Goal: Task Accomplishment & Management: Manage account settings

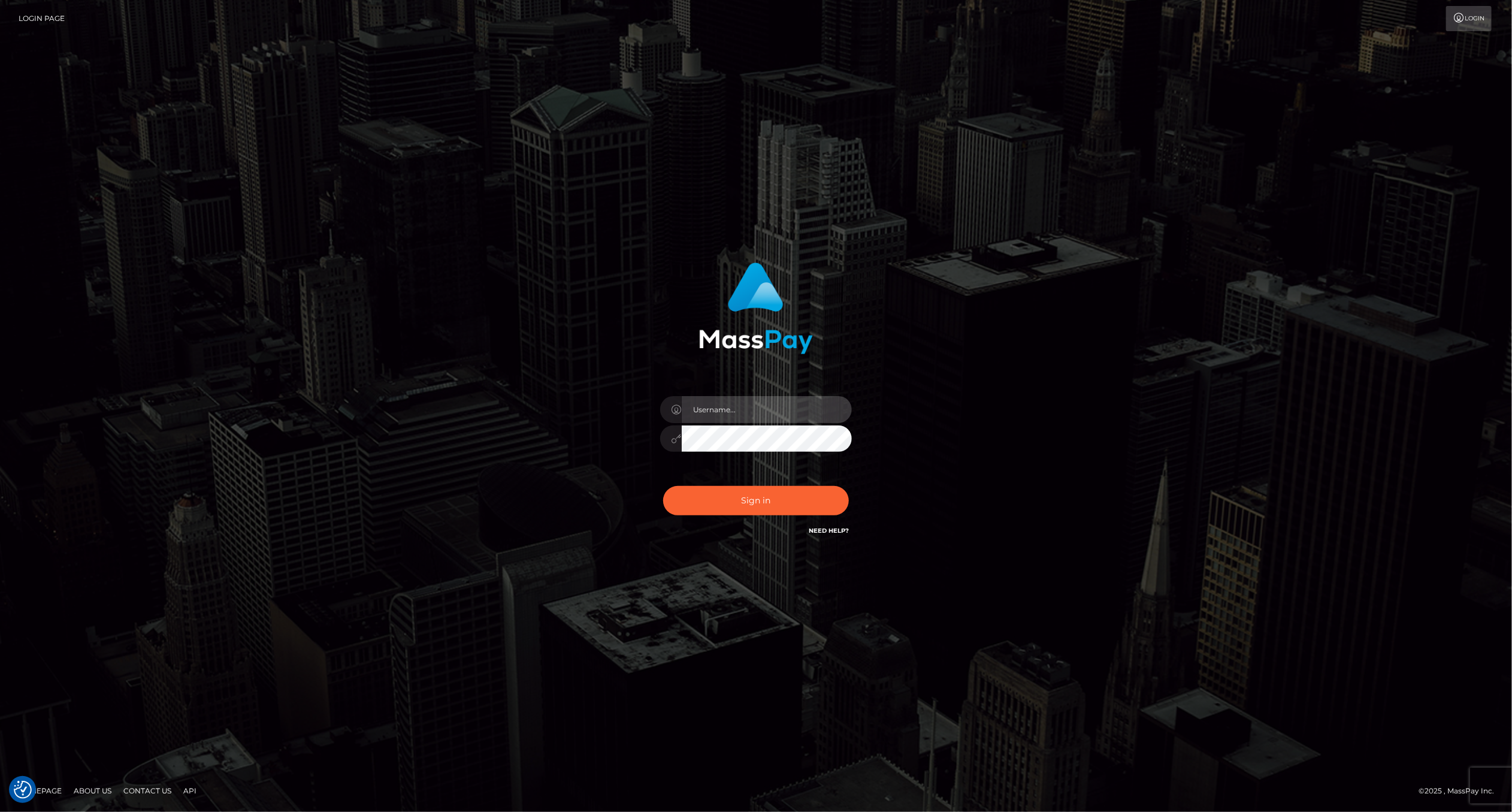
click at [753, 416] on input "text" at bounding box center [767, 409] width 170 height 27
type input "ashbil"
click at [730, 520] on div "Sign in Need Help?" at bounding box center [755, 505] width 209 height 53
click at [735, 506] on button "Sign in" at bounding box center [755, 500] width 185 height 29
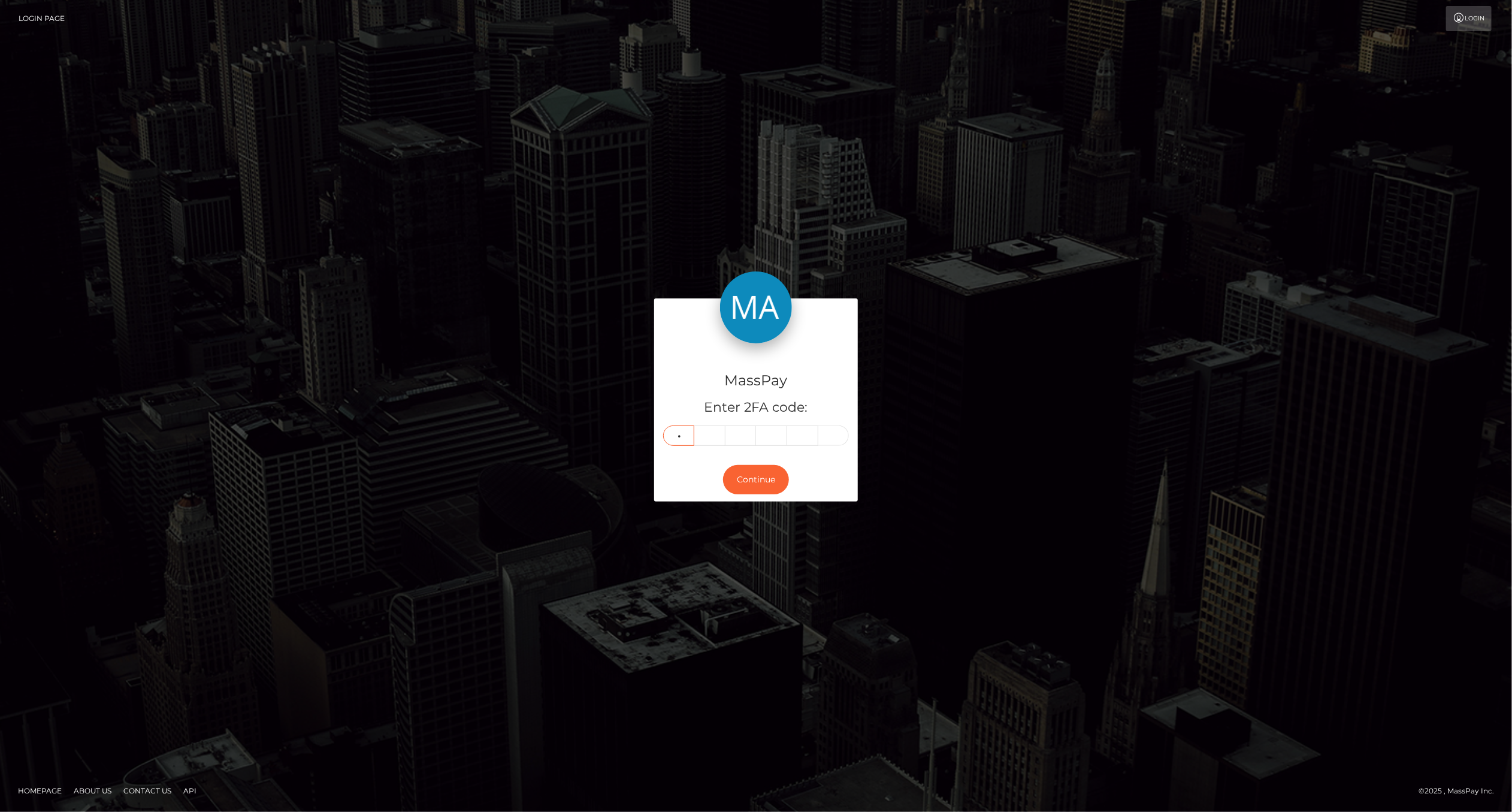
type input "7"
type input "8"
type input "1"
type input "2"
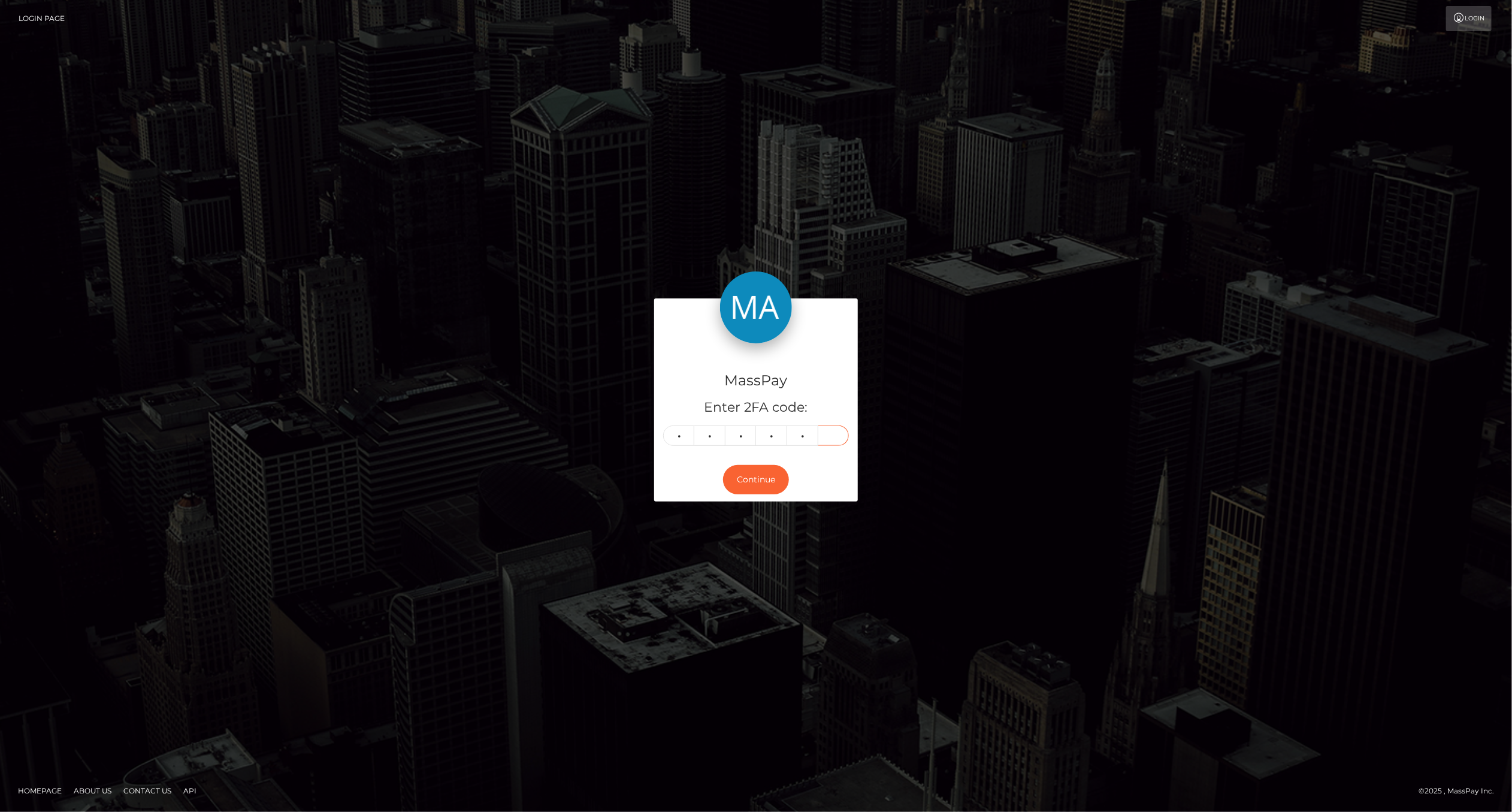
type input "8"
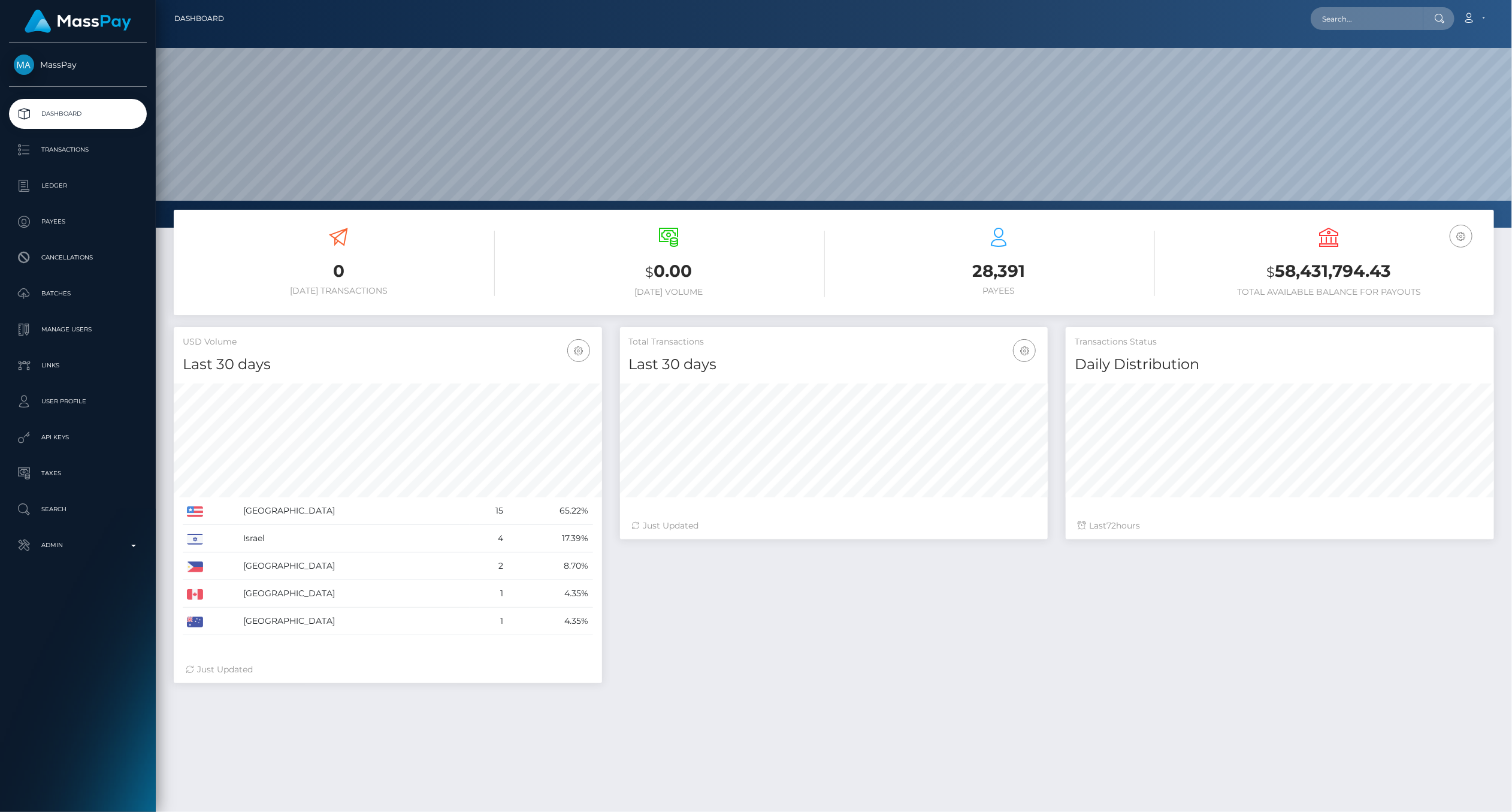
scroll to position [212, 428]
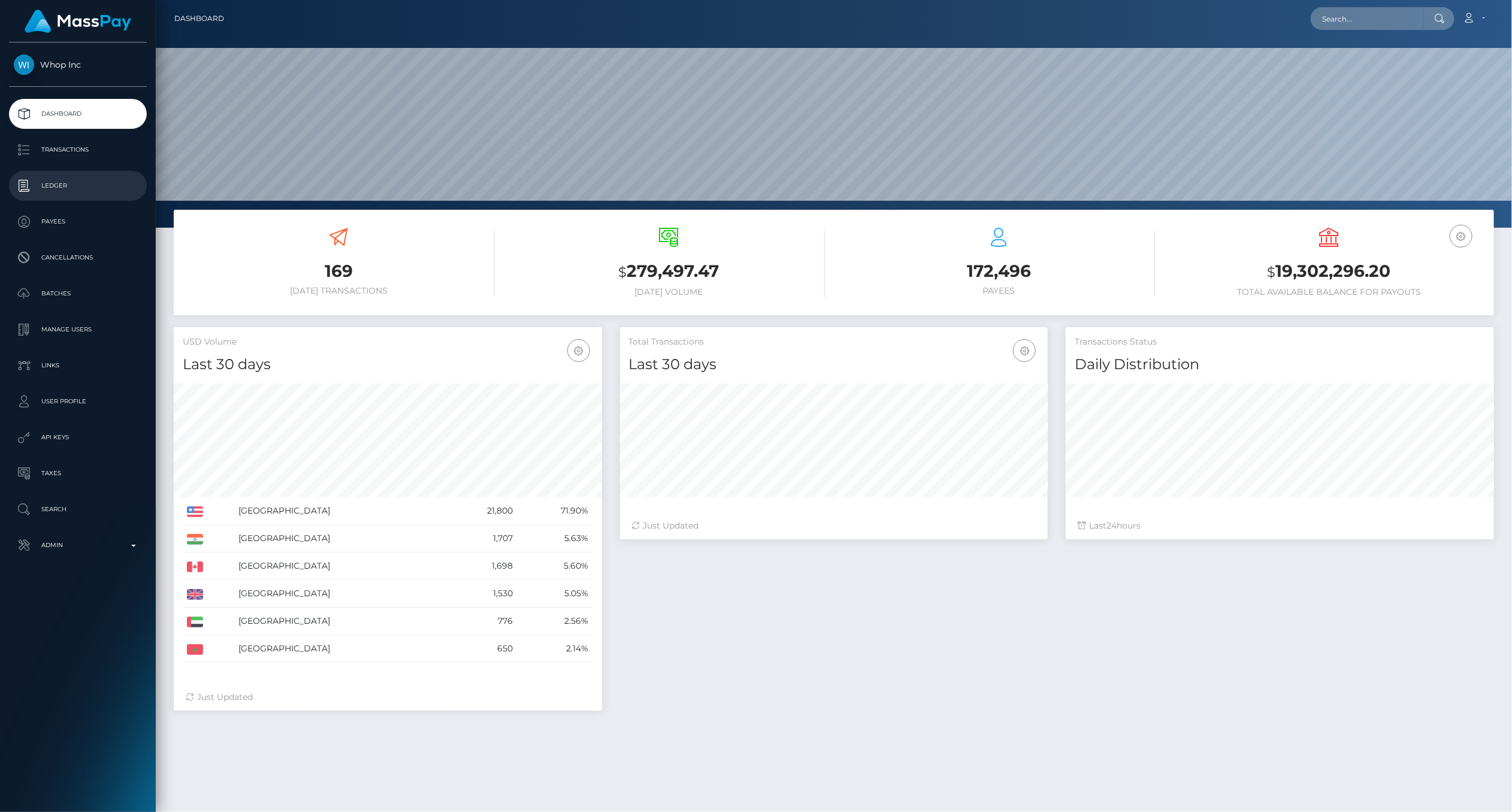
click at [66, 190] on p "Ledger" at bounding box center [77, 186] width 128 height 18
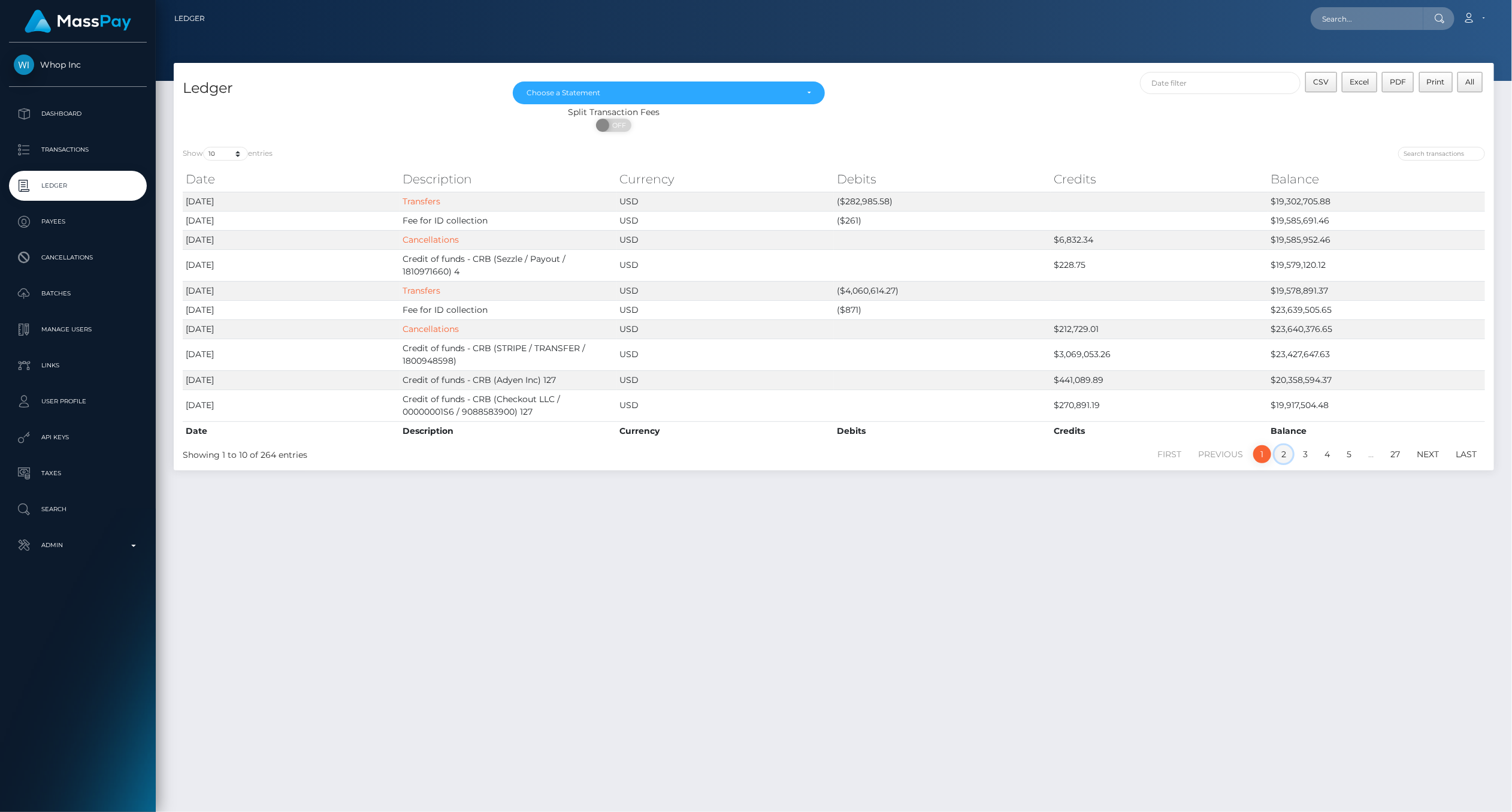
click at [1284, 455] on link "2" at bounding box center [1284, 454] width 18 height 18
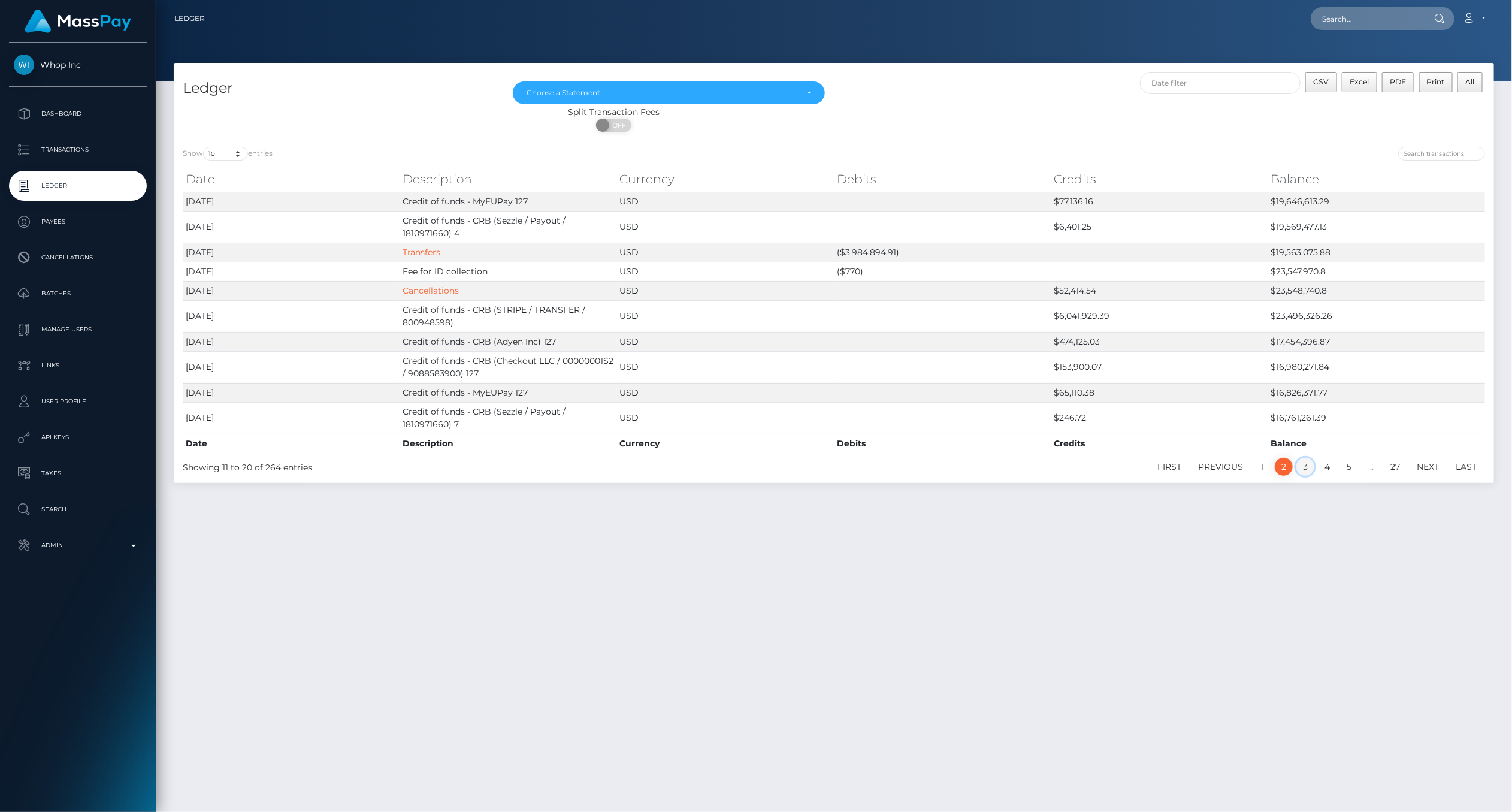
click at [1310, 466] on link "3" at bounding box center [1305, 466] width 18 height 18
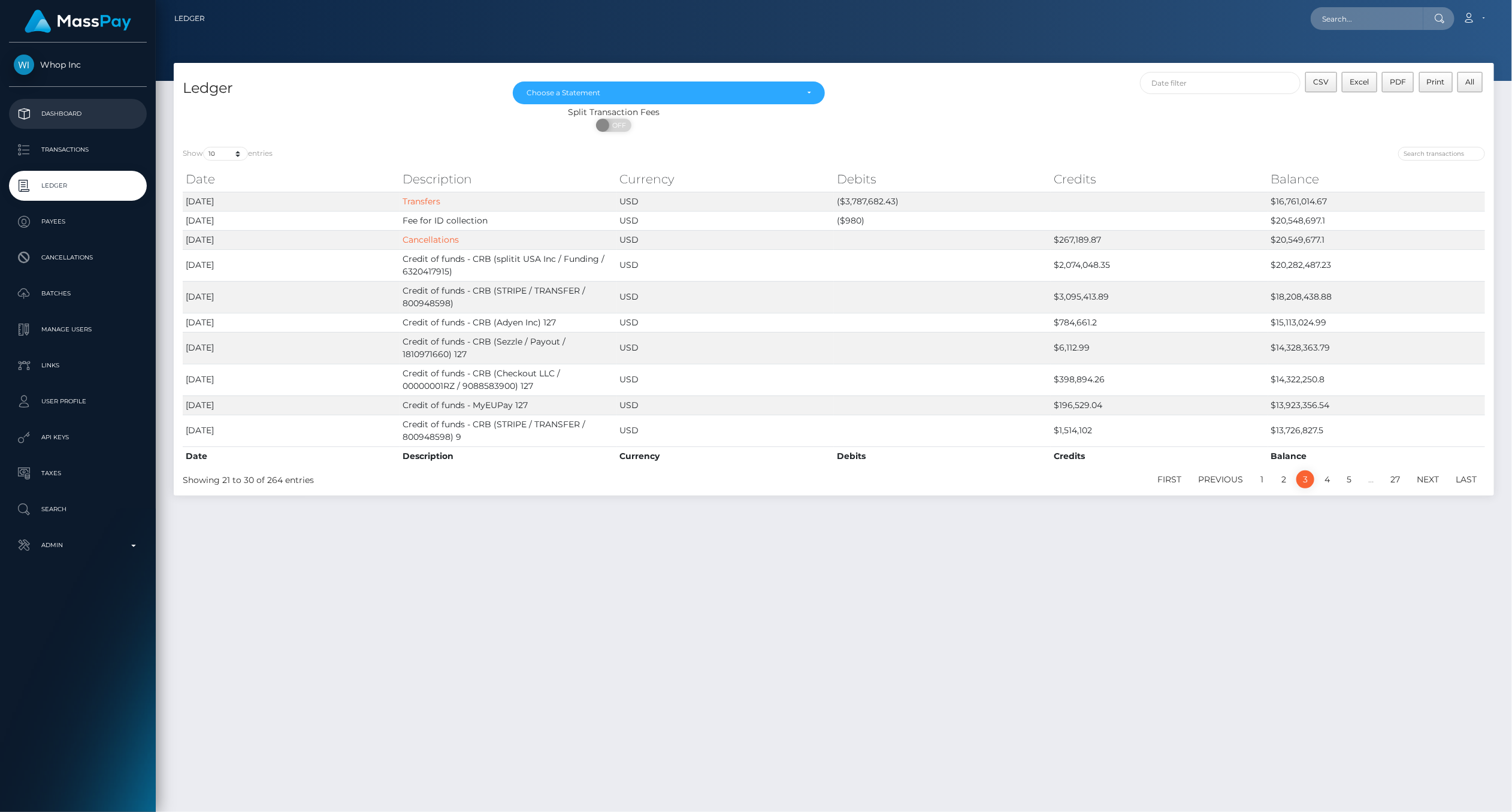
click at [94, 125] on link "Dashboard" at bounding box center [77, 114] width 137 height 30
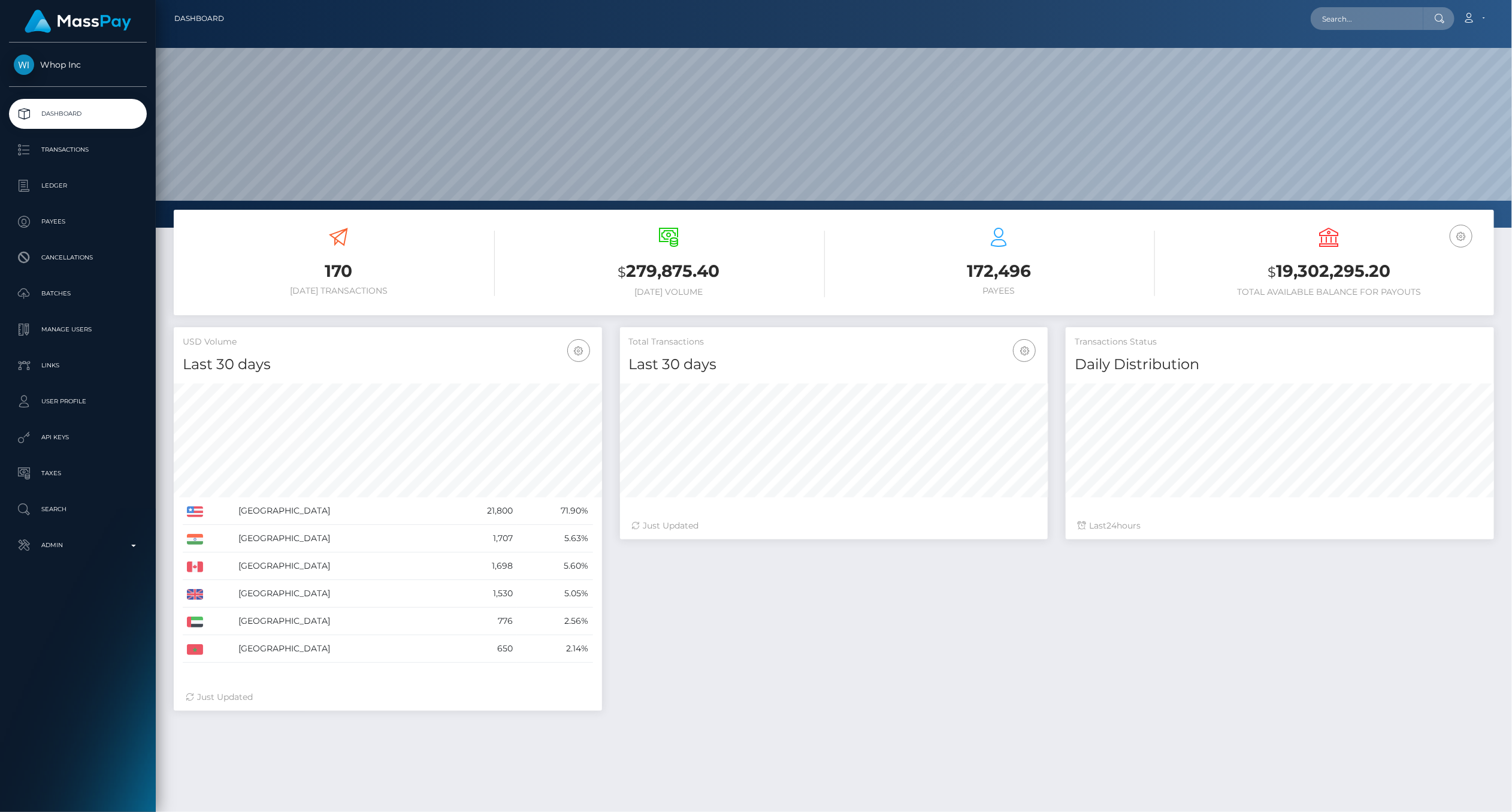
scroll to position [212, 428]
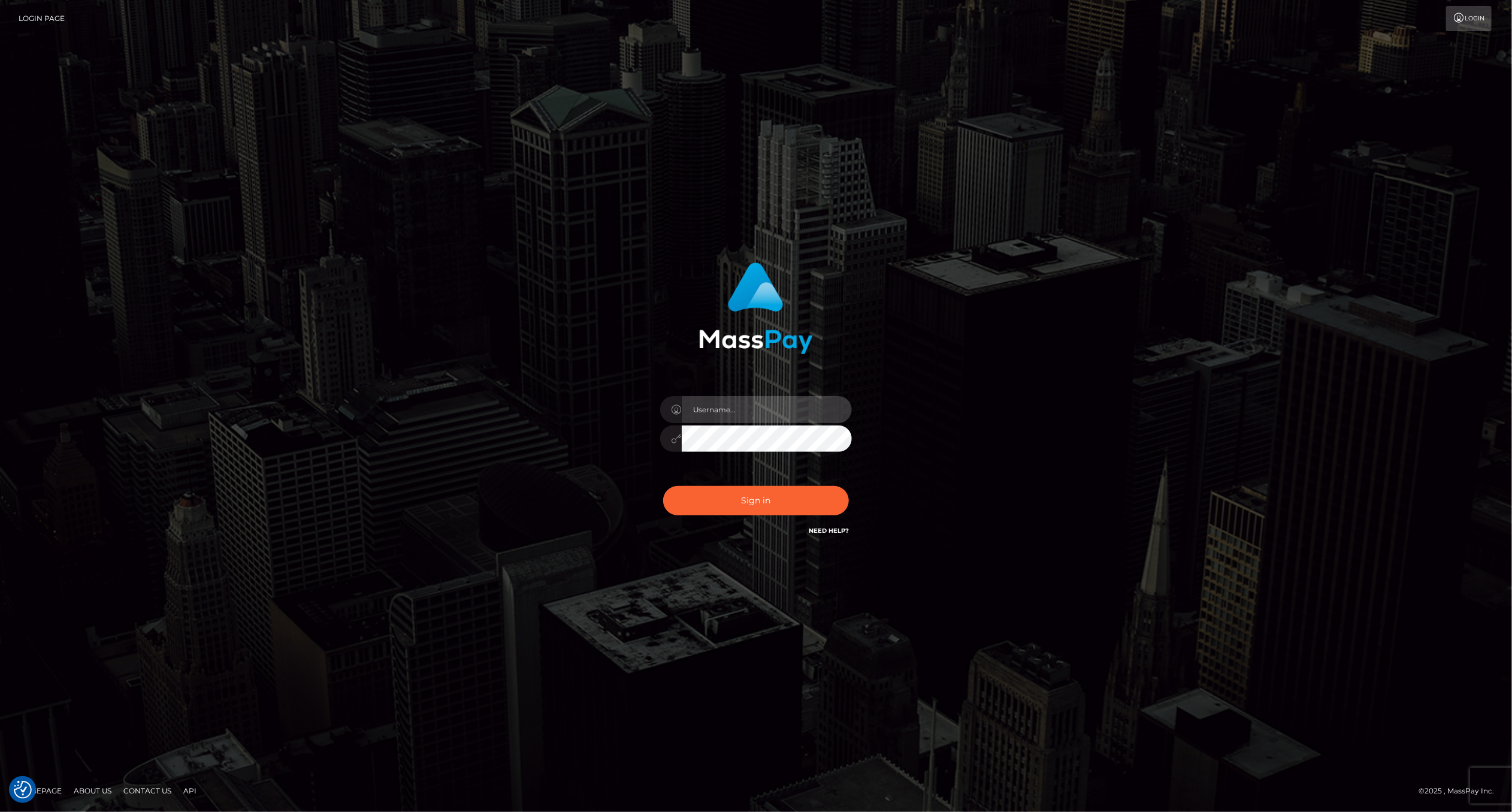
click at [786, 419] on input "text" at bounding box center [767, 409] width 170 height 27
type input "ashbil"
click at [745, 498] on button "Sign in" at bounding box center [755, 500] width 185 height 29
click at [745, 410] on input "text" at bounding box center [767, 409] width 170 height 27
type input "ashbil"
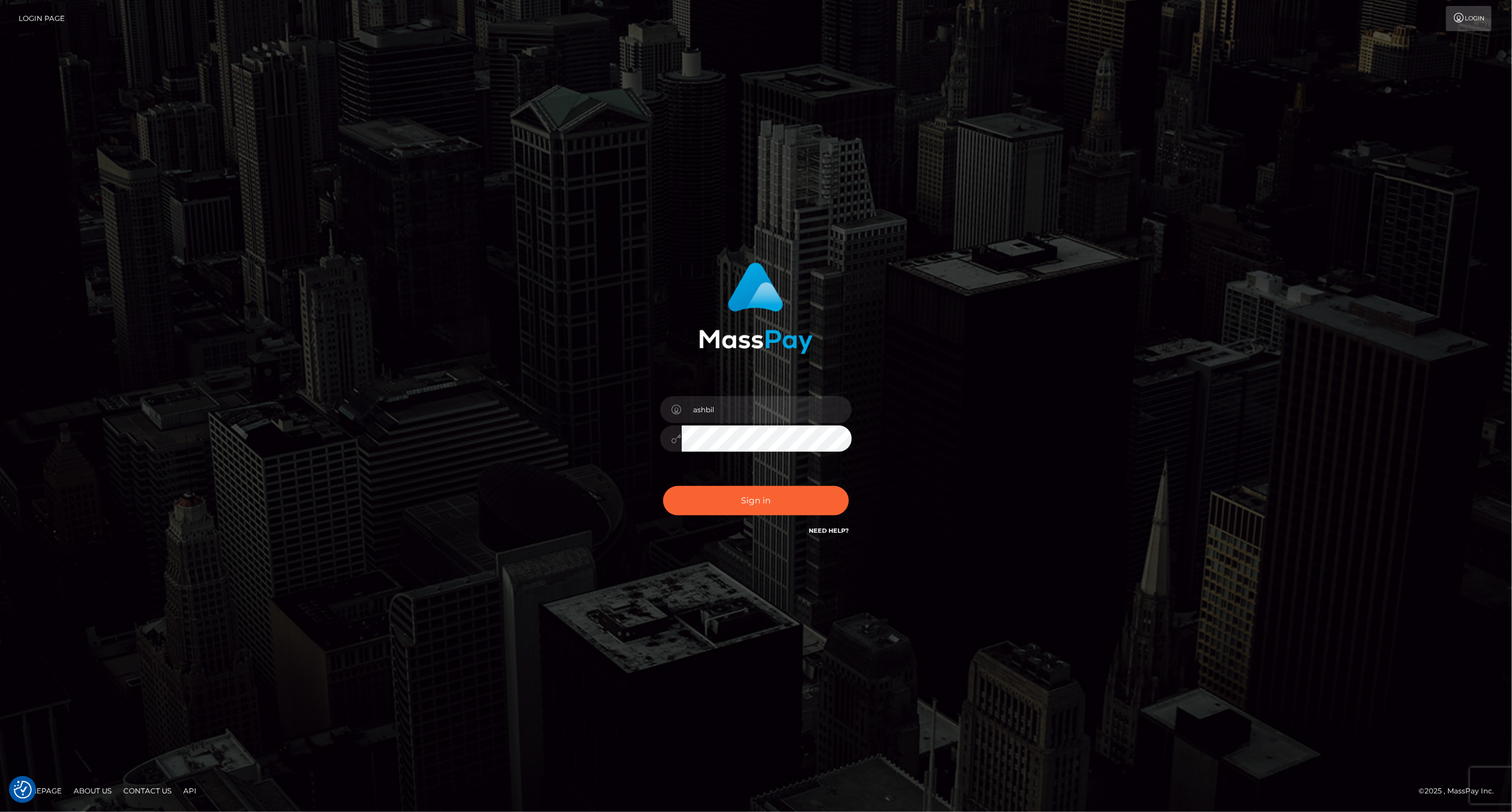
click at [783, 516] on div "Sign in Need Help?" at bounding box center [755, 505] width 209 height 53
click at [783, 509] on button "Sign in" at bounding box center [755, 500] width 185 height 29
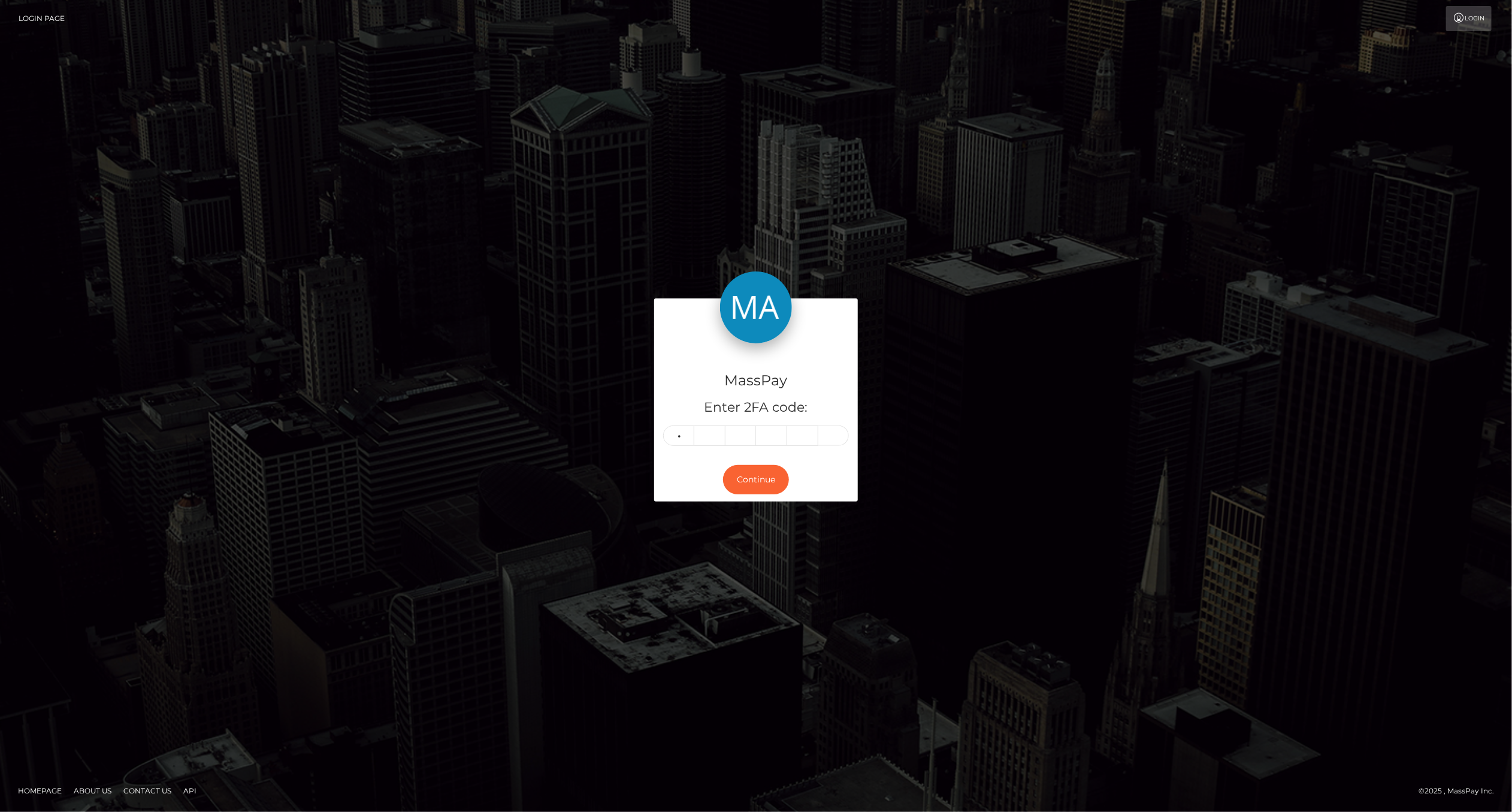
type input "1"
type input "0"
type input "9"
type input "7"
type input "5"
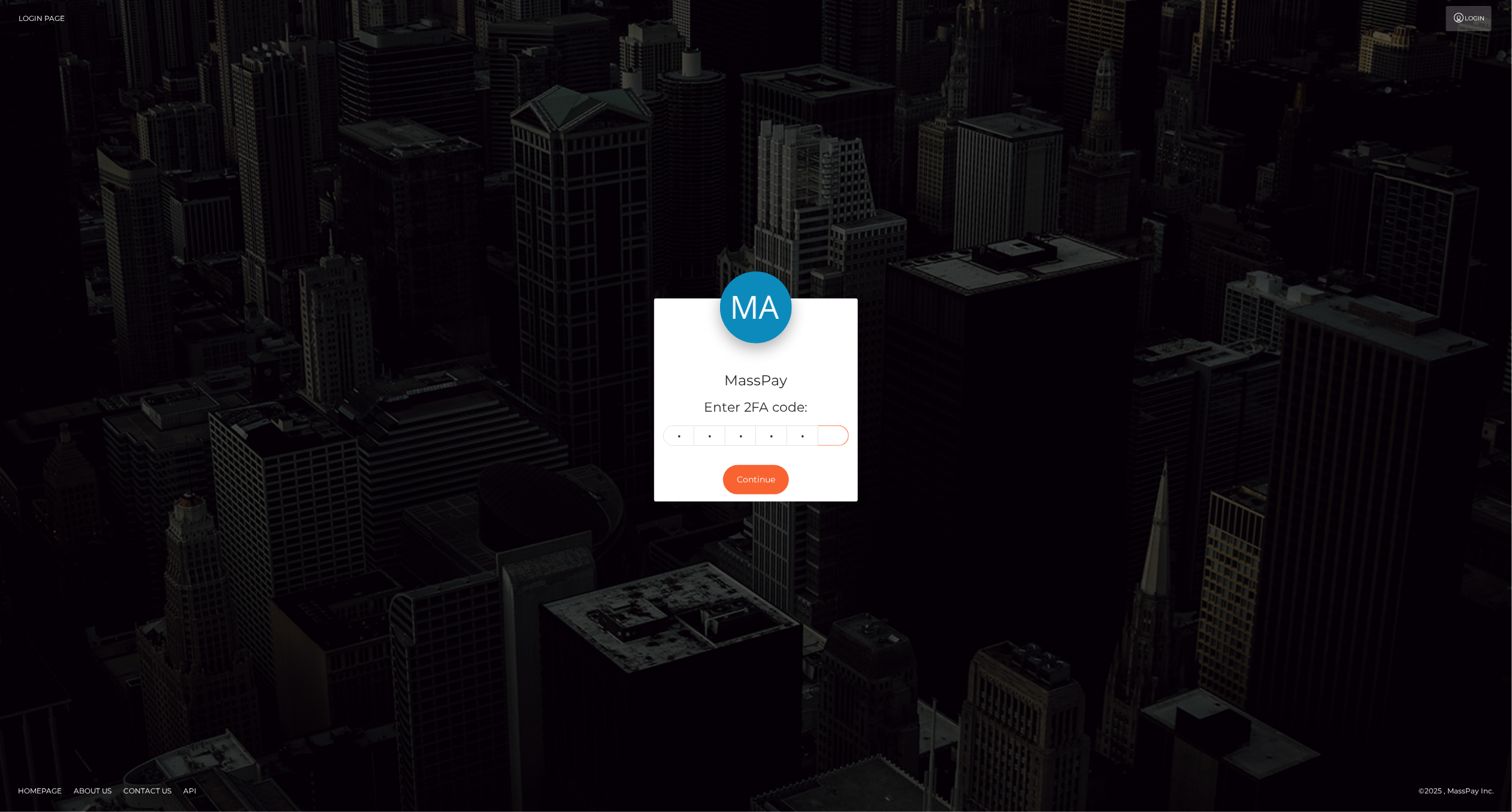
type input "8"
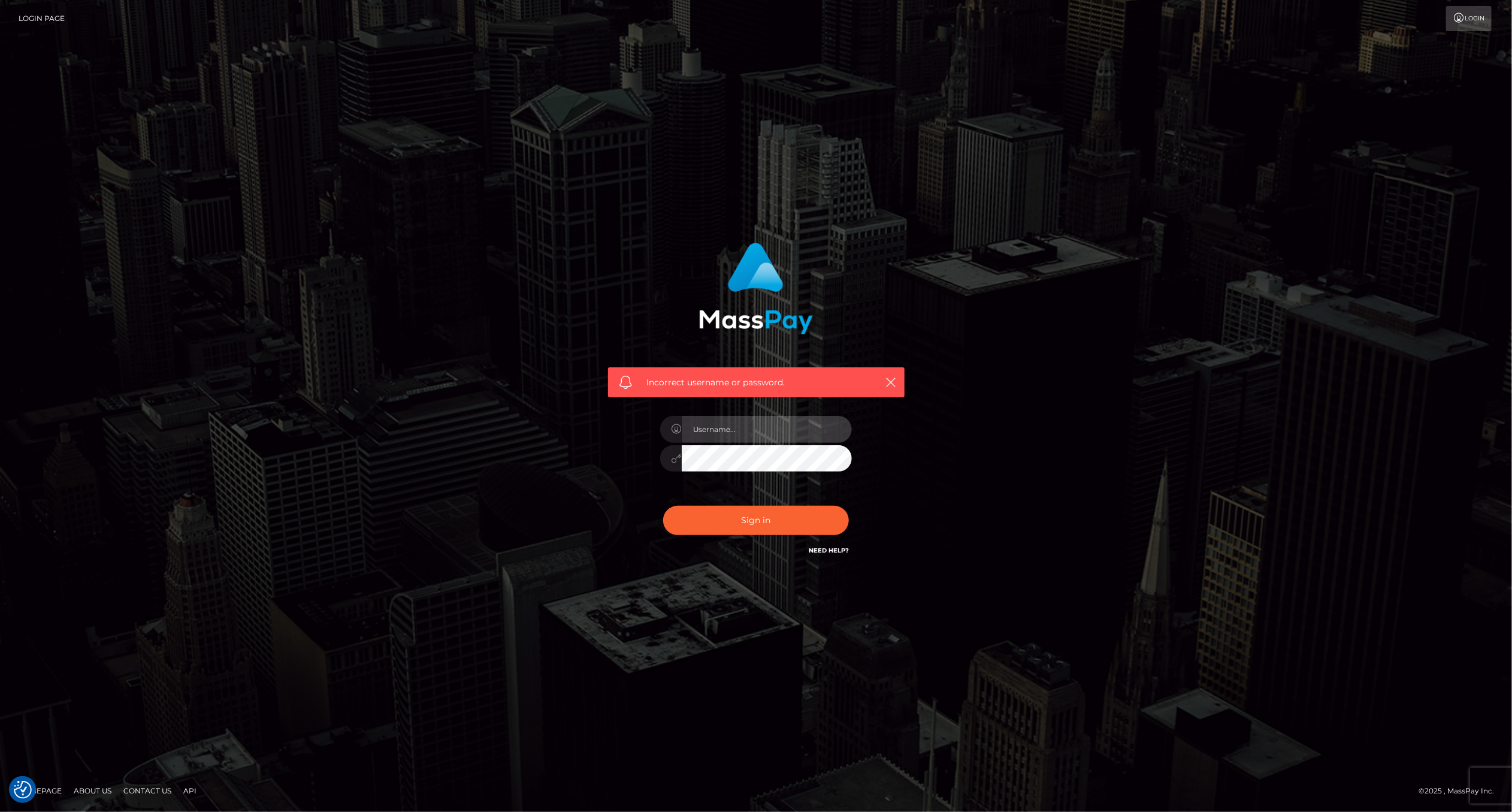
click at [740, 423] on input "text" at bounding box center [767, 430] width 170 height 27
type input "ashbil"
click at [733, 512] on button "Sign in" at bounding box center [755, 520] width 185 height 29
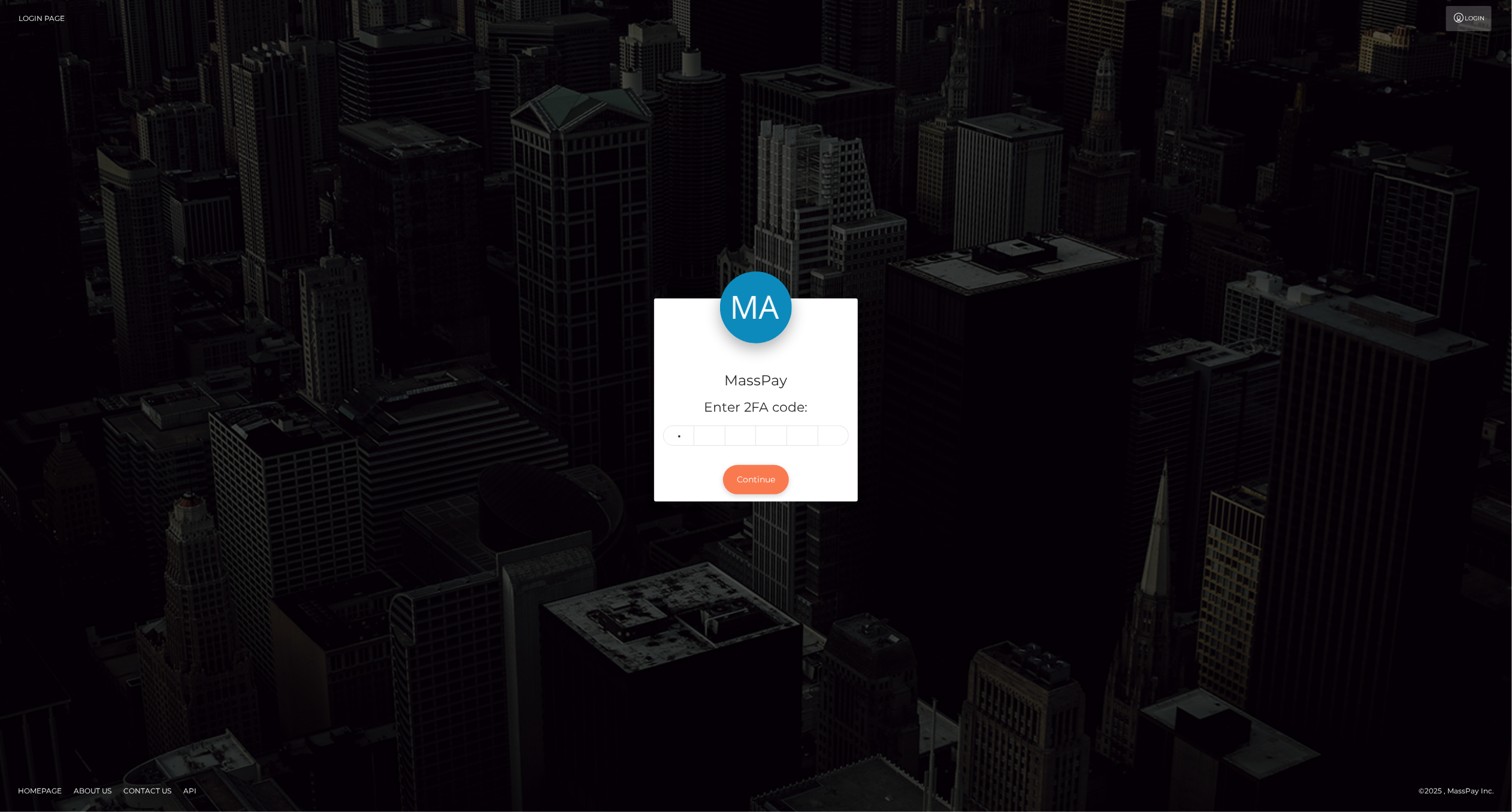
type input "8"
type input "9"
type input "0"
type input "4"
type input "2"
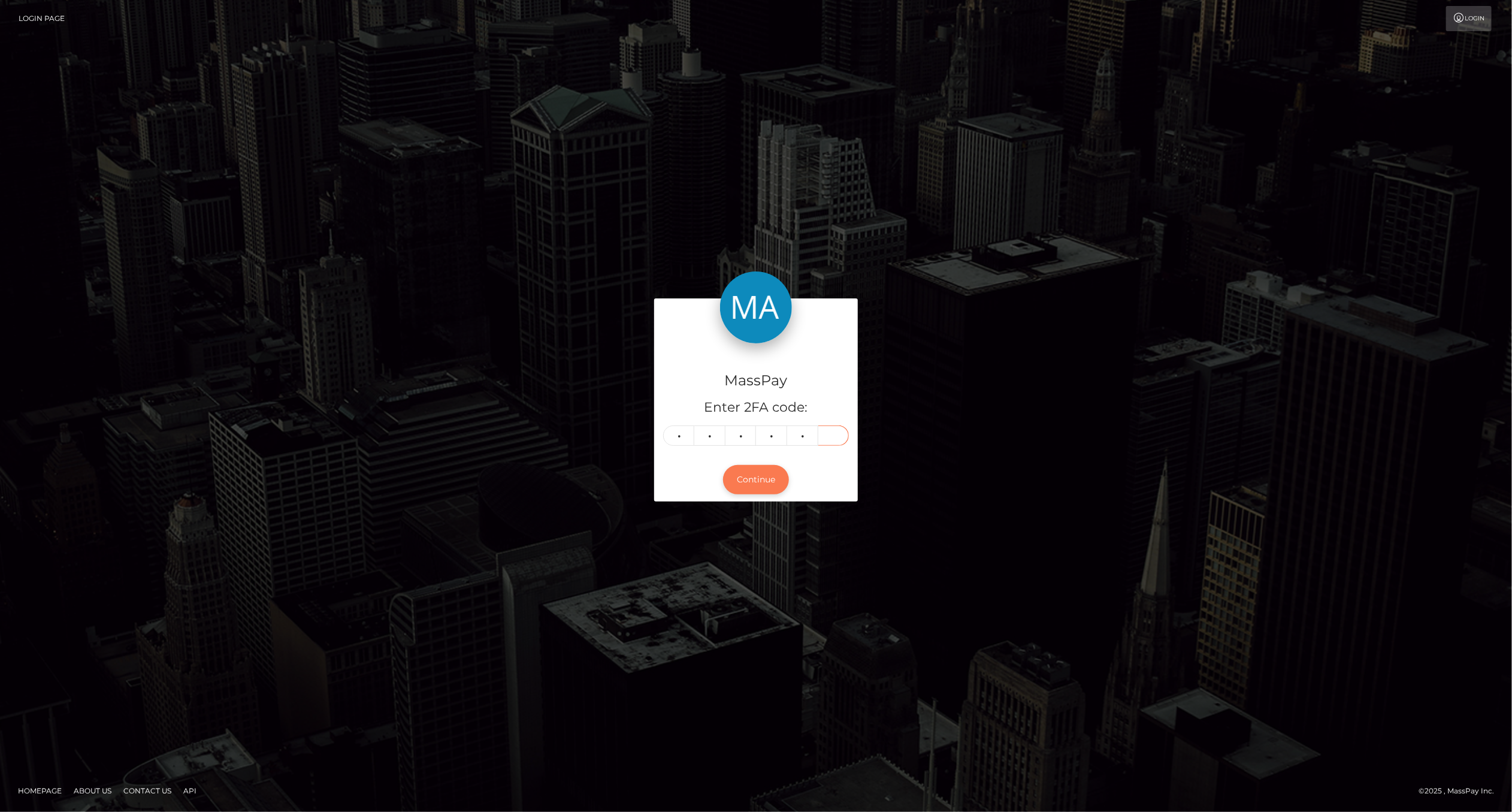
type input "7"
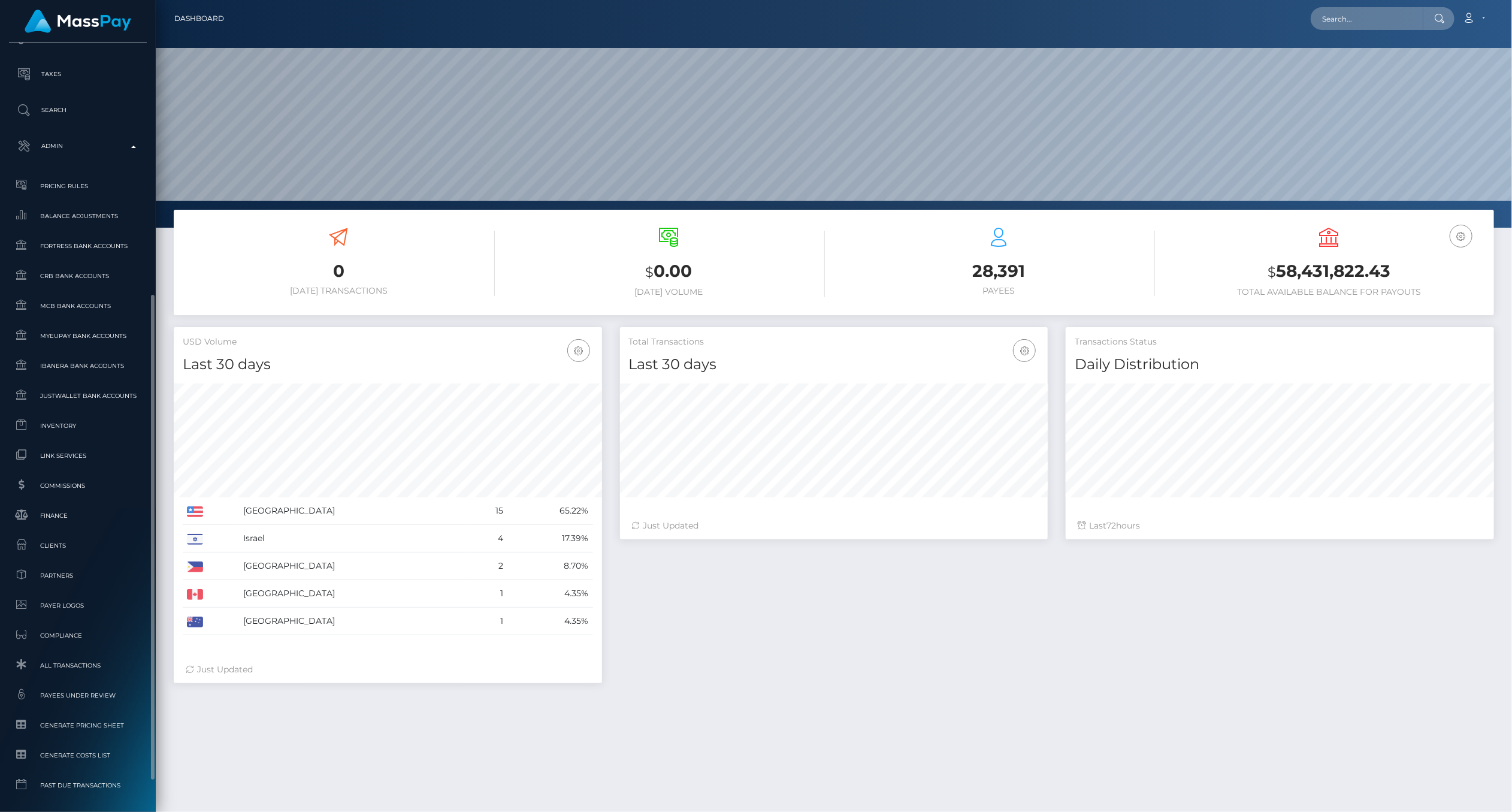
scroll to position [446, 0]
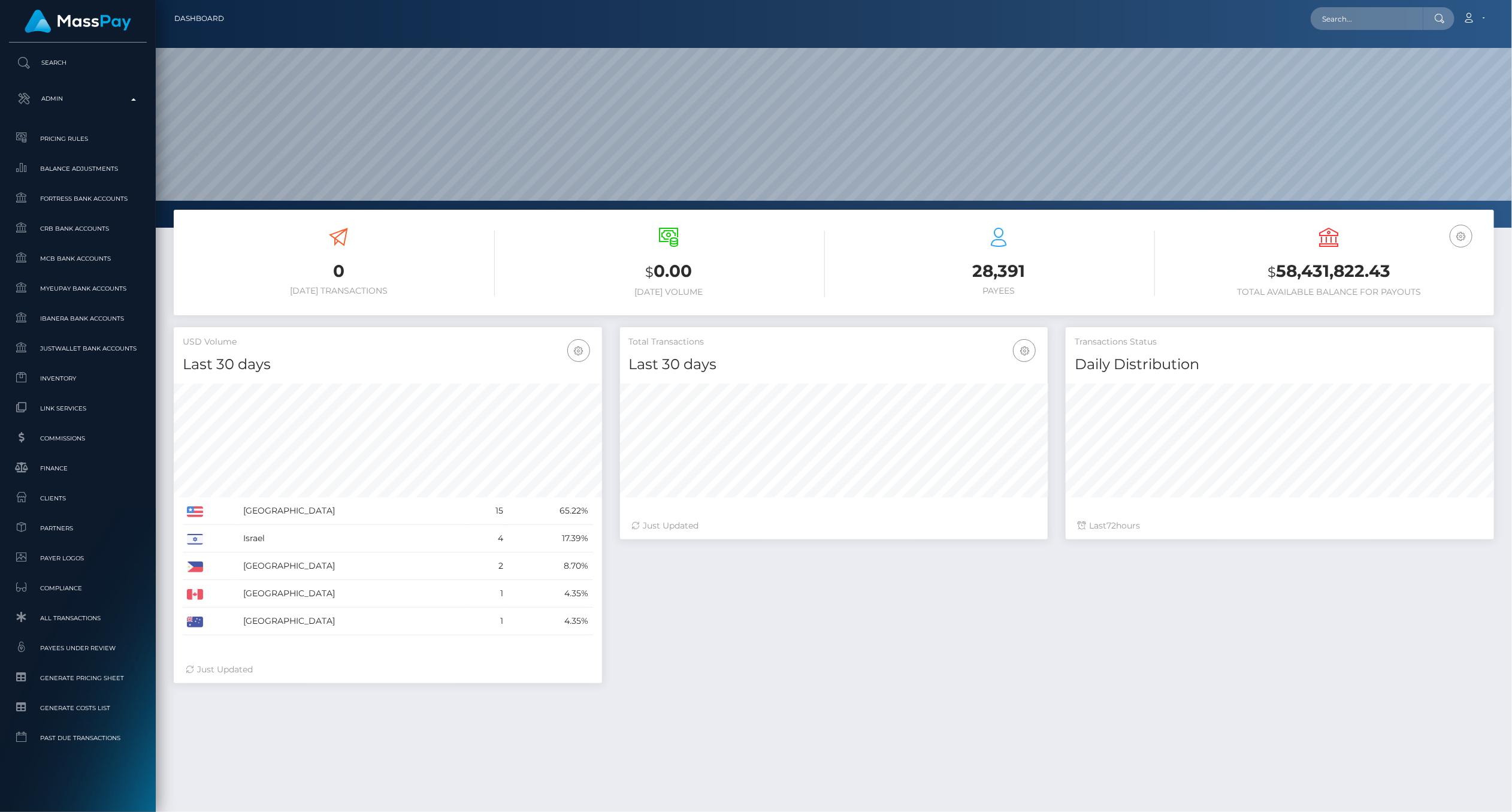
click at [851, 768] on div "0 [DATE] Transactions $ 0.00 [DATE] Volume 28,391 $" at bounding box center [833, 578] width 1356 height 738
click at [58, 473] on span "Finance" at bounding box center [77, 468] width 128 height 14
click at [785, 690] on div "Total Transactions Last 30 days Last 30 days Last 60 days Last 90 days 72" at bounding box center [1057, 512] width 892 height 368
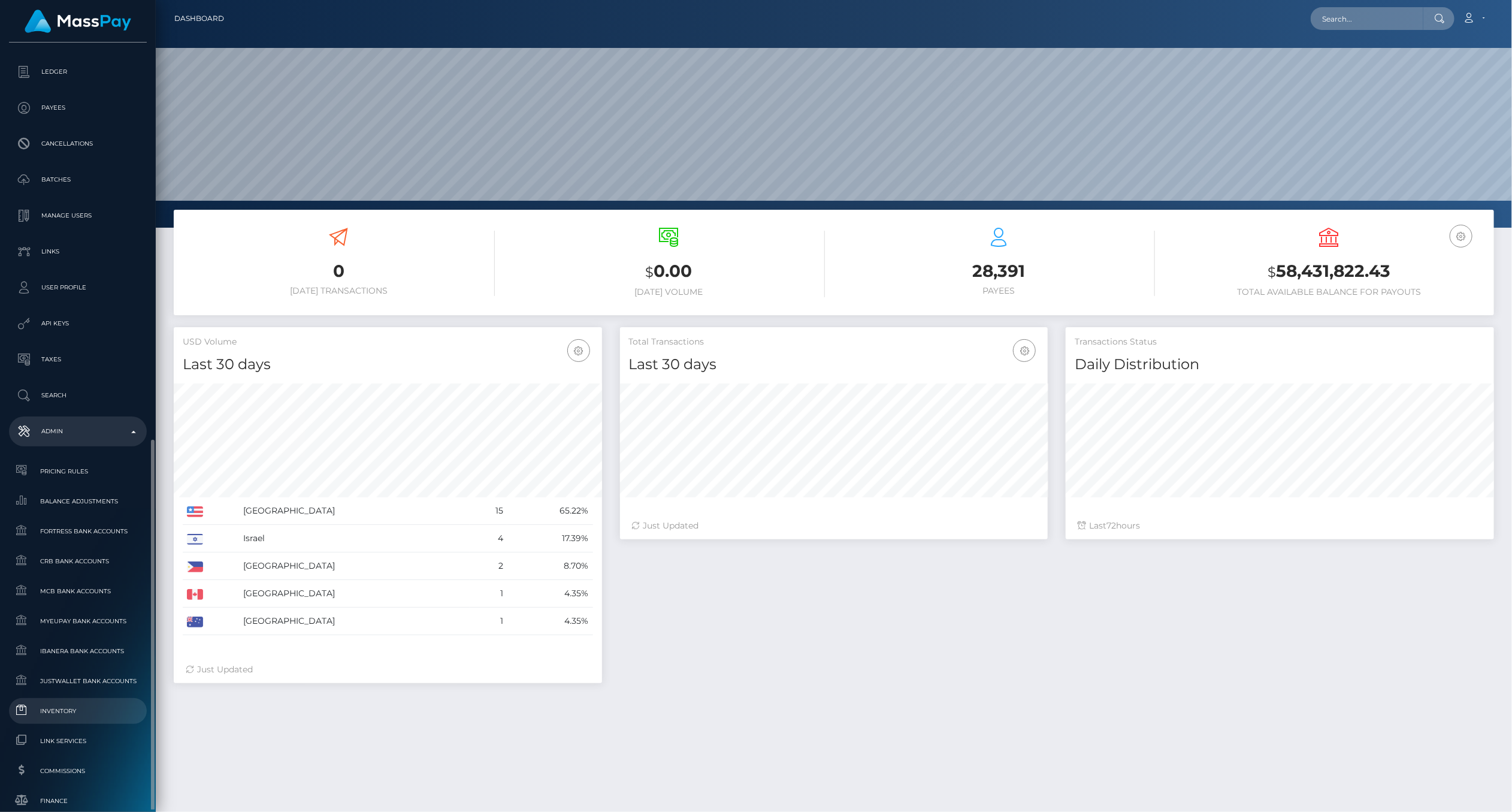
scroll to position [380, 0]
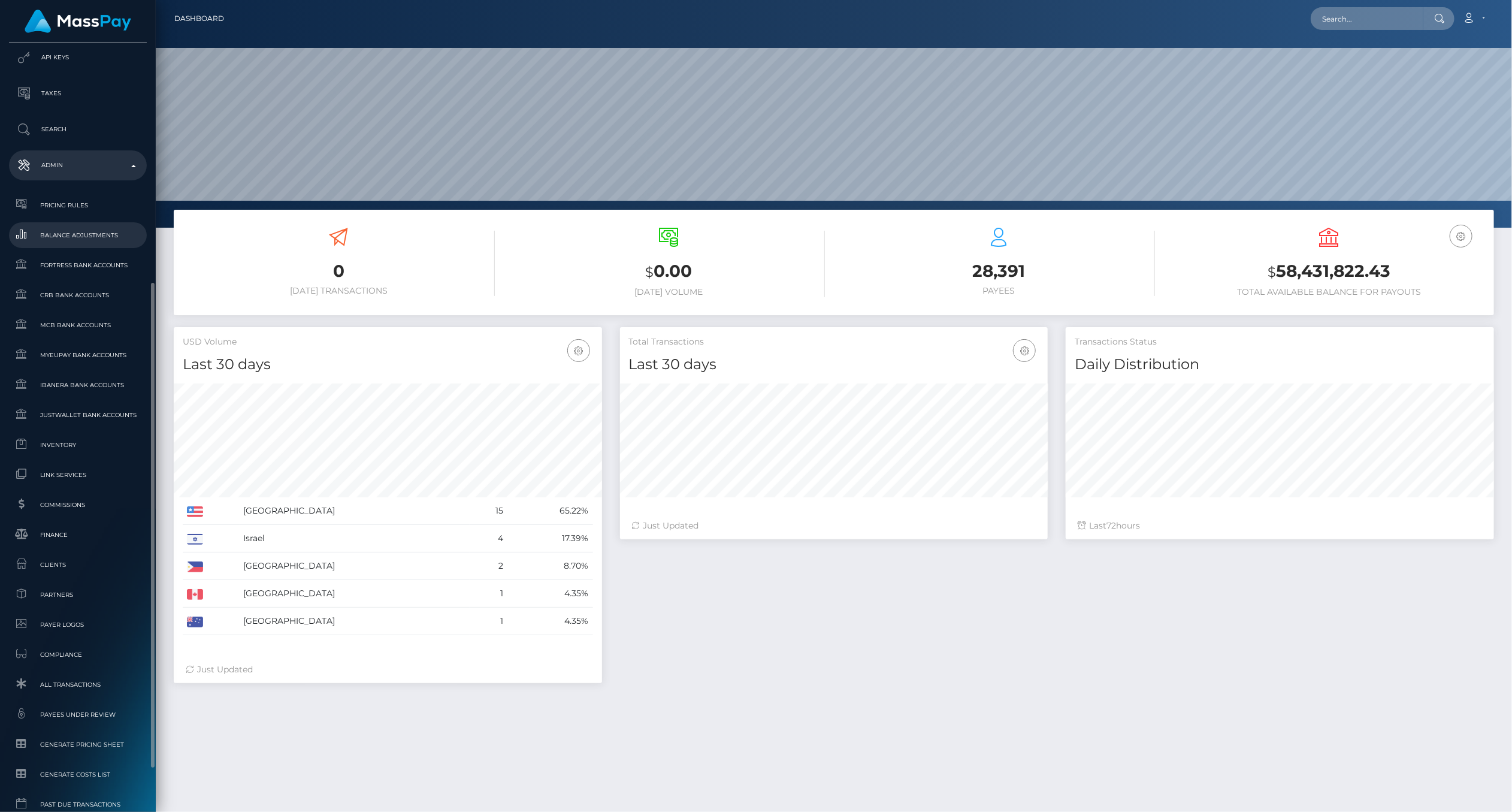
click at [107, 234] on span "Balance Adjustments" at bounding box center [77, 235] width 128 height 14
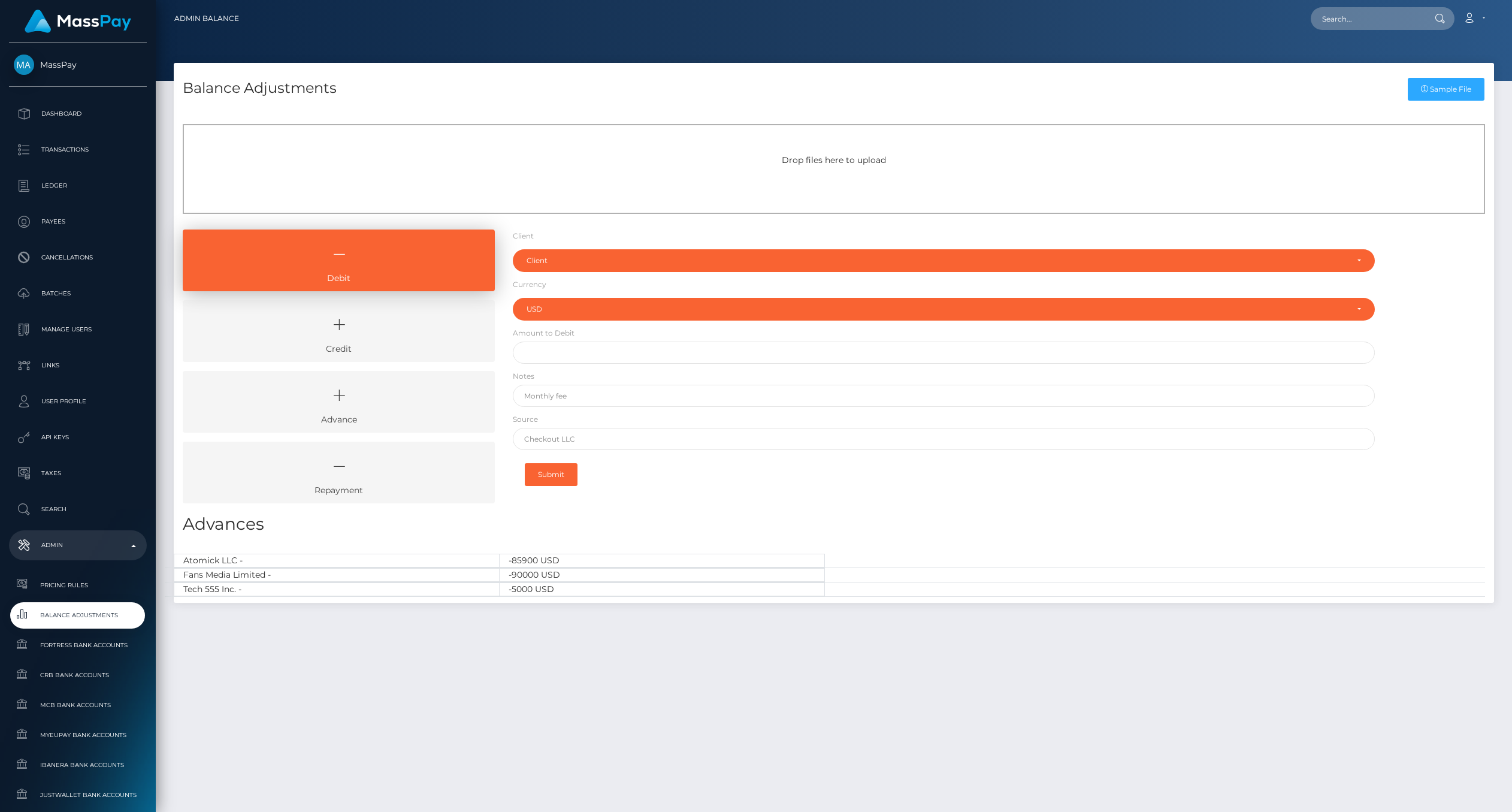
select select "USD"
click at [917, 674] on div "Balance Adjustments Sample File Drop files here to upload Debit" at bounding box center [833, 432] width 1356 height 738
click at [881, 678] on div "Balance Adjustments Sample File Drop files here to upload Debit" at bounding box center [833, 432] width 1356 height 738
click at [912, 608] on div "Balance Adjustments Sample File Drop files here to upload Debit Client" at bounding box center [833, 339] width 1338 height 552
drag, startPoint x: 649, startPoint y: 620, endPoint x: 686, endPoint y: 654, distance: 50.2
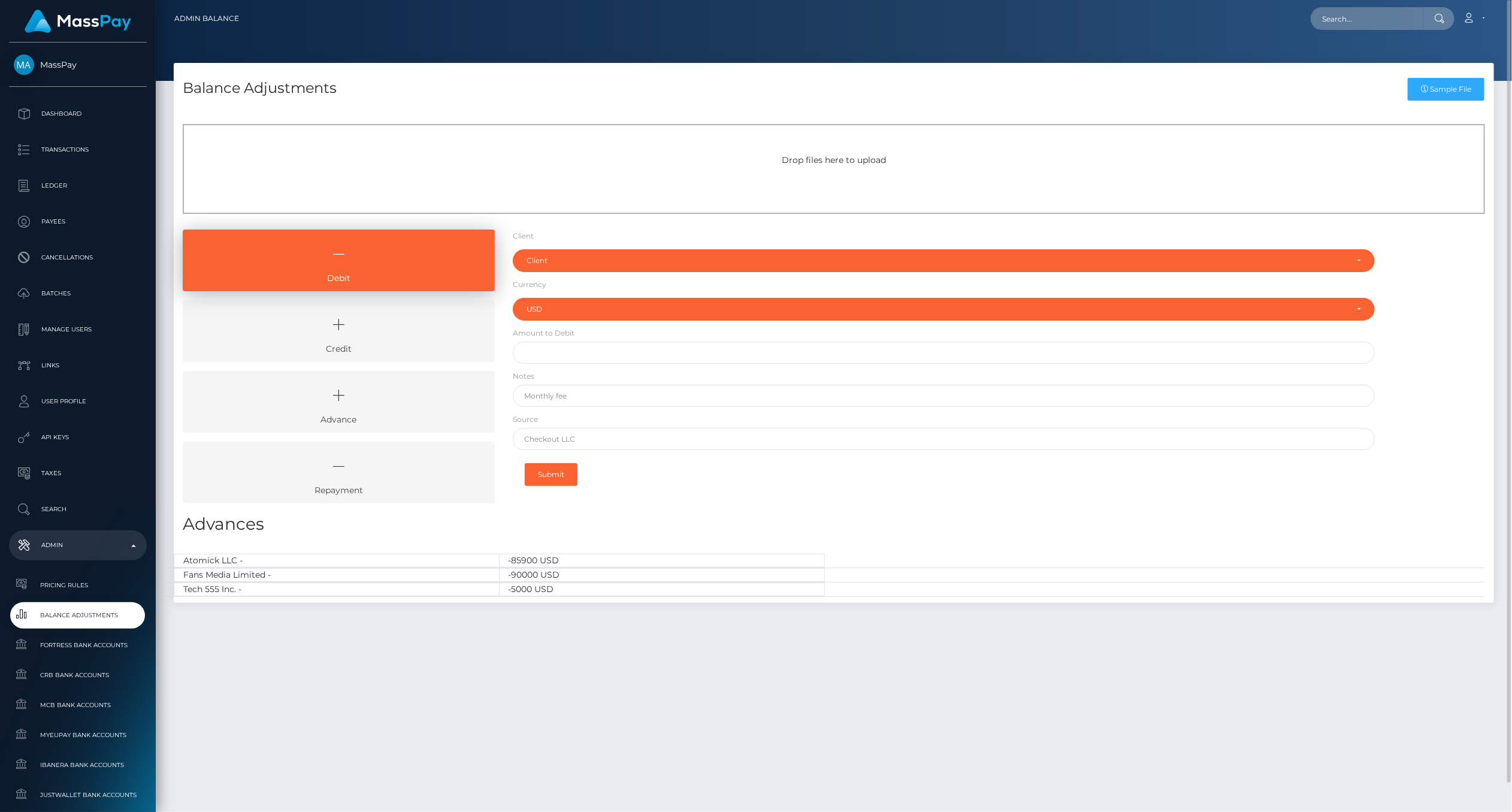
click at [686, 654] on div "Balance Adjustments Sample File Drop files here to upload Debit" at bounding box center [833, 432] width 1356 height 738
drag, startPoint x: 686, startPoint y: 654, endPoint x: 638, endPoint y: 669, distance: 50.3
click at [638, 669] on div "Balance Adjustments Sample File Drop files here to upload Debit" at bounding box center [833, 432] width 1356 height 738
click at [312, 321] on icon at bounding box center [339, 324] width 285 height 36
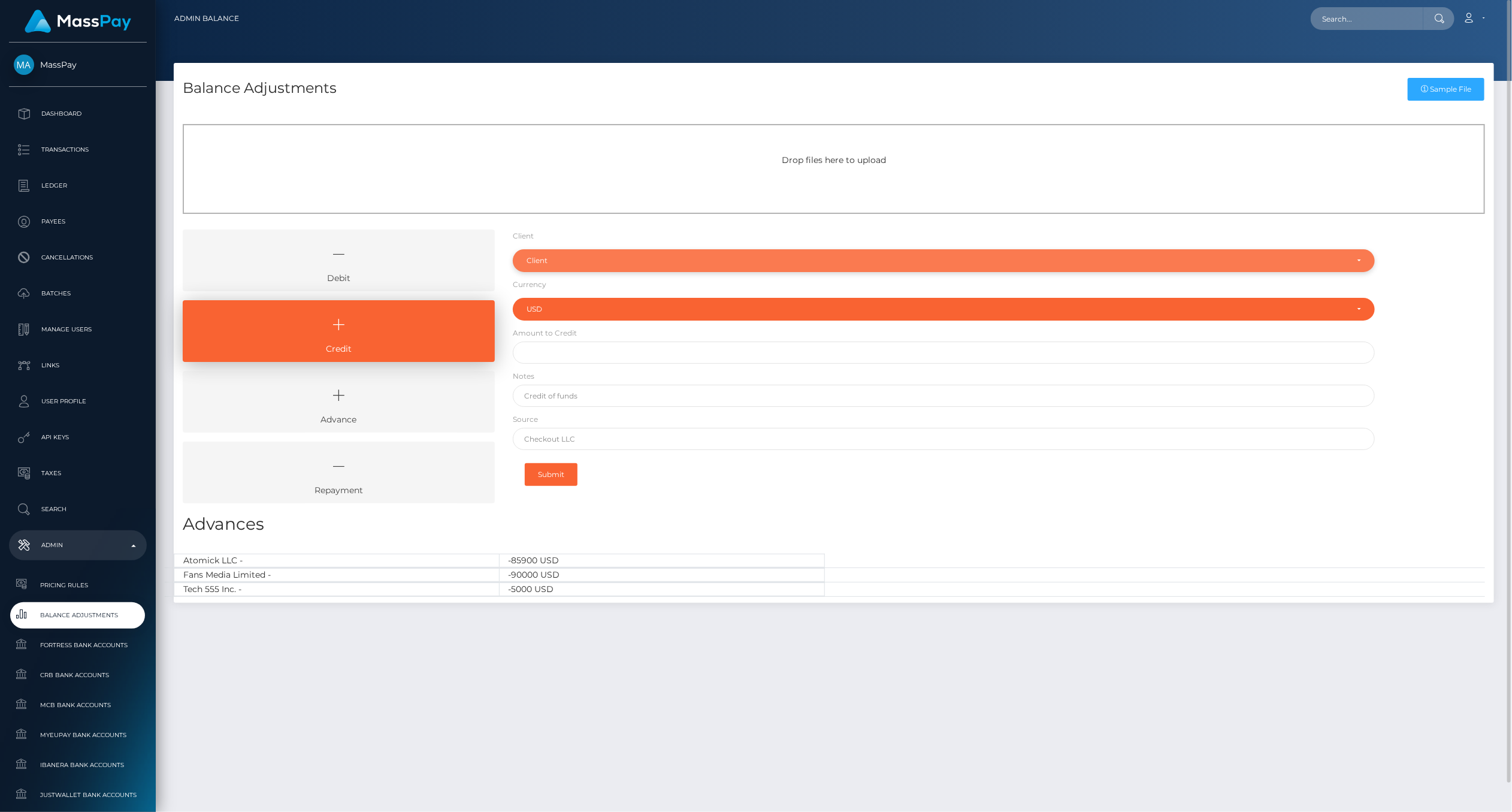
click at [564, 256] on div "Client" at bounding box center [936, 261] width 821 height 10
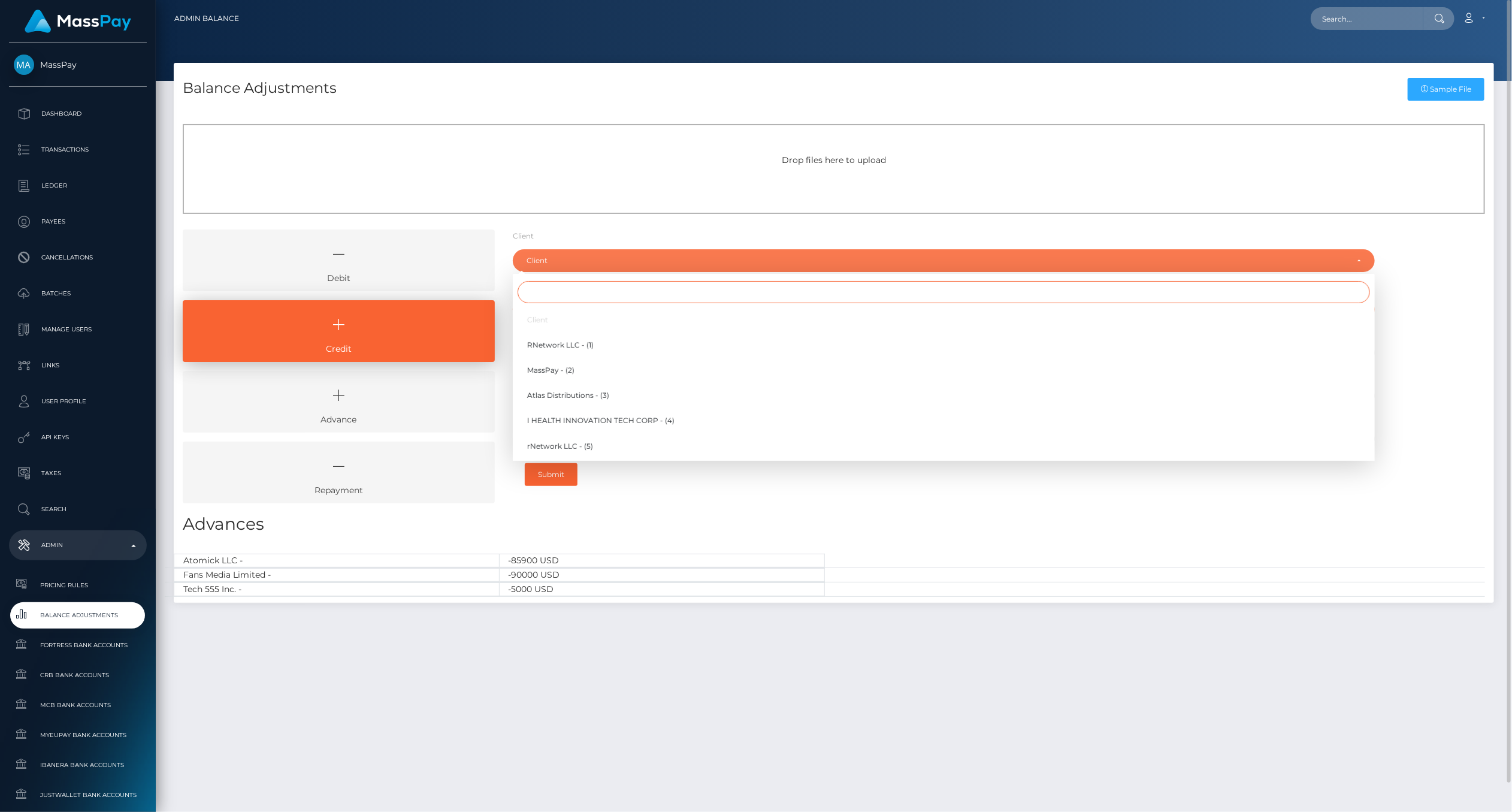
click at [570, 289] on input "Search" at bounding box center [943, 292] width 852 height 23
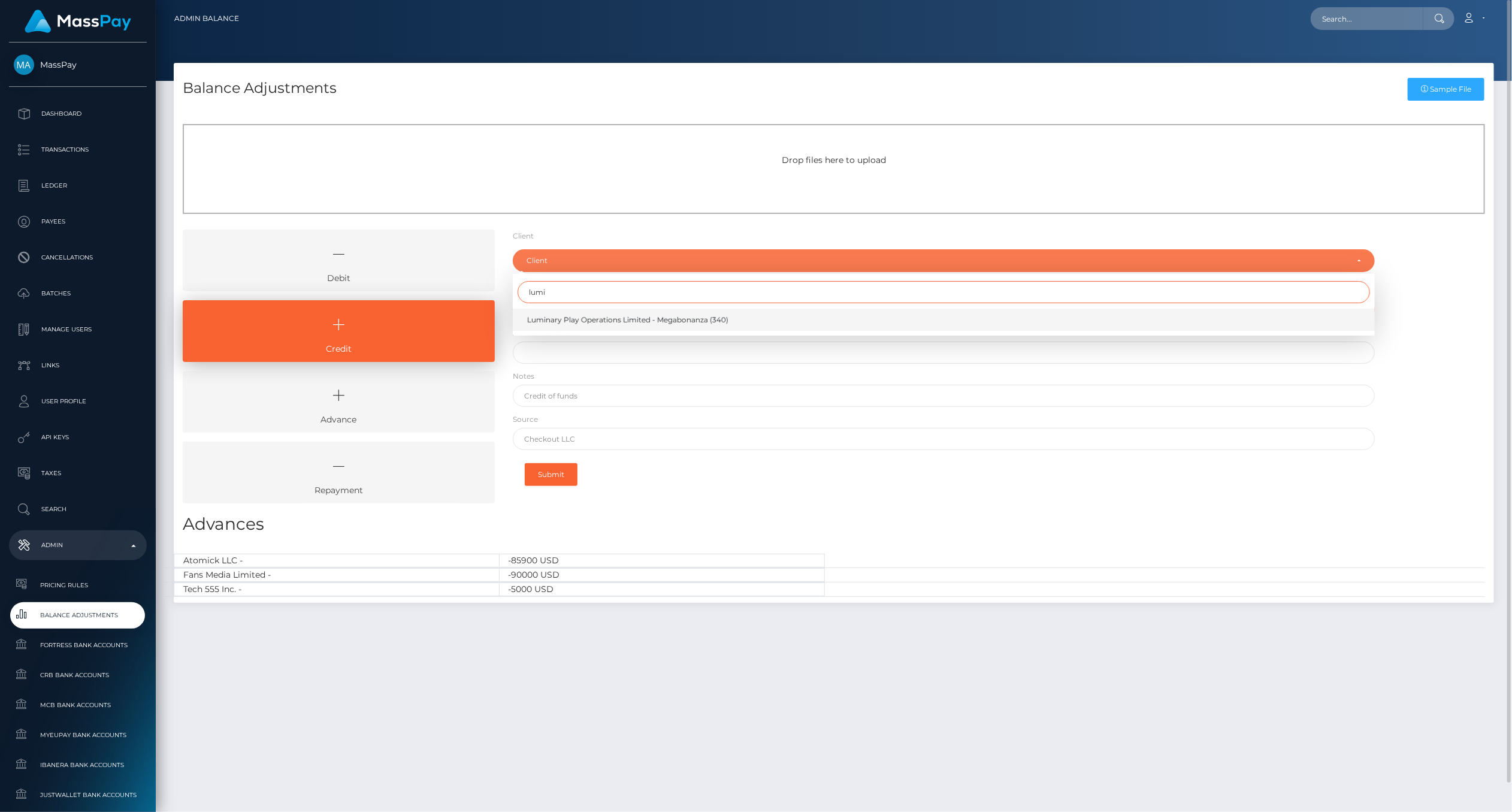
type input "lumi"
click at [607, 320] on span "Luminary Play Operations Limited - Megabonanza (340)" at bounding box center [628, 320] width 201 height 11
select select "340"
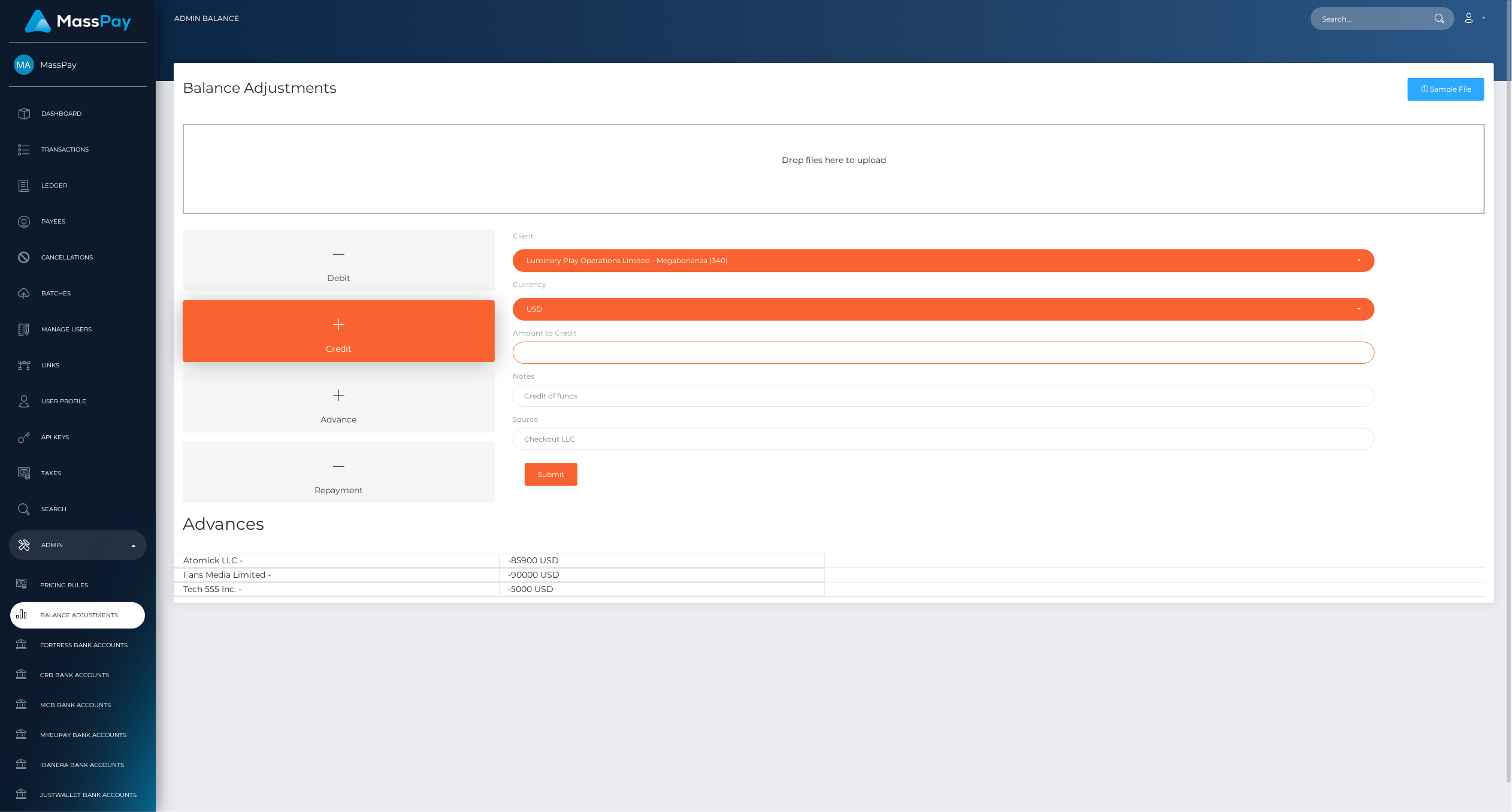
click at [631, 348] on input "text" at bounding box center [944, 353] width 862 height 23
type input "$180,000.00"
click at [641, 517] on h3 "Advances" at bounding box center [833, 524] width 1302 height 23
click at [647, 394] on input "text" at bounding box center [944, 396] width 862 height 23
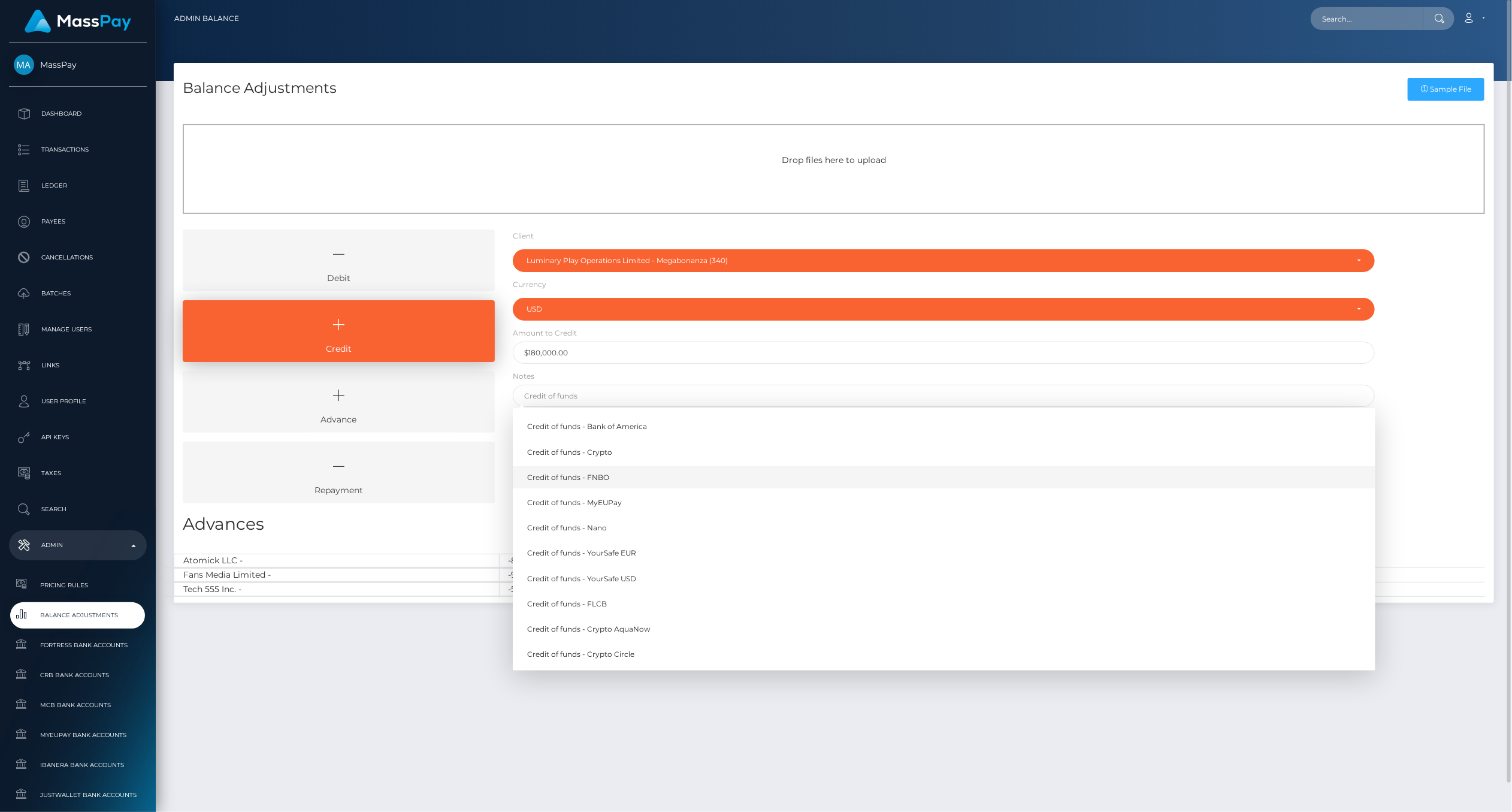
click at [634, 483] on link "Credit of funds - FNBO" at bounding box center [944, 478] width 863 height 23
type input "Credit of funds - FNBO"
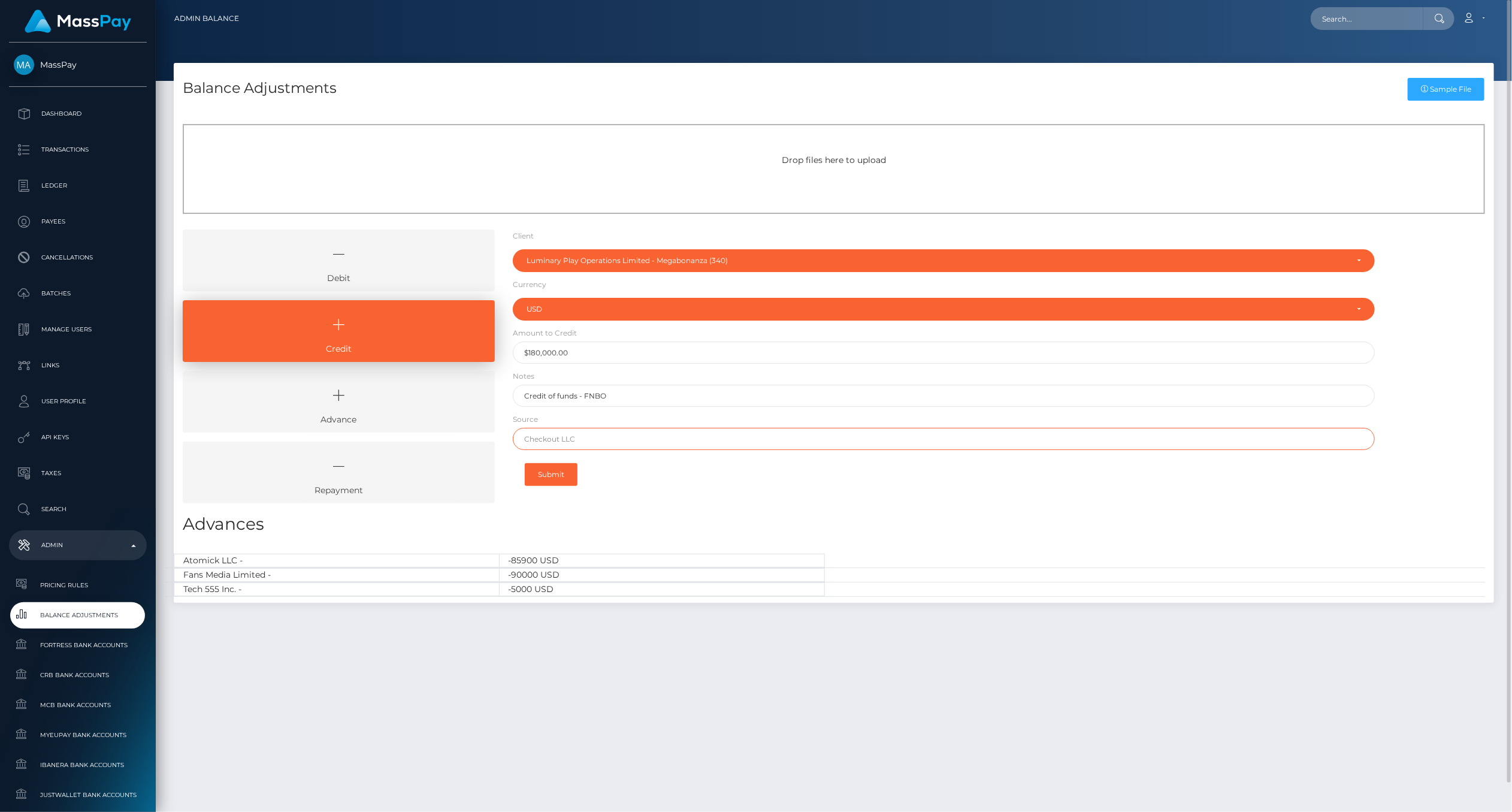
click at [620, 441] on input "text" at bounding box center [944, 439] width 862 height 23
type input "AirWallex"
click at [648, 544] on div "Drop files here to upload Debit Credit Client Client" at bounding box center [833, 354] width 1320 height 497
click at [564, 469] on button "Submit" at bounding box center [551, 475] width 53 height 23
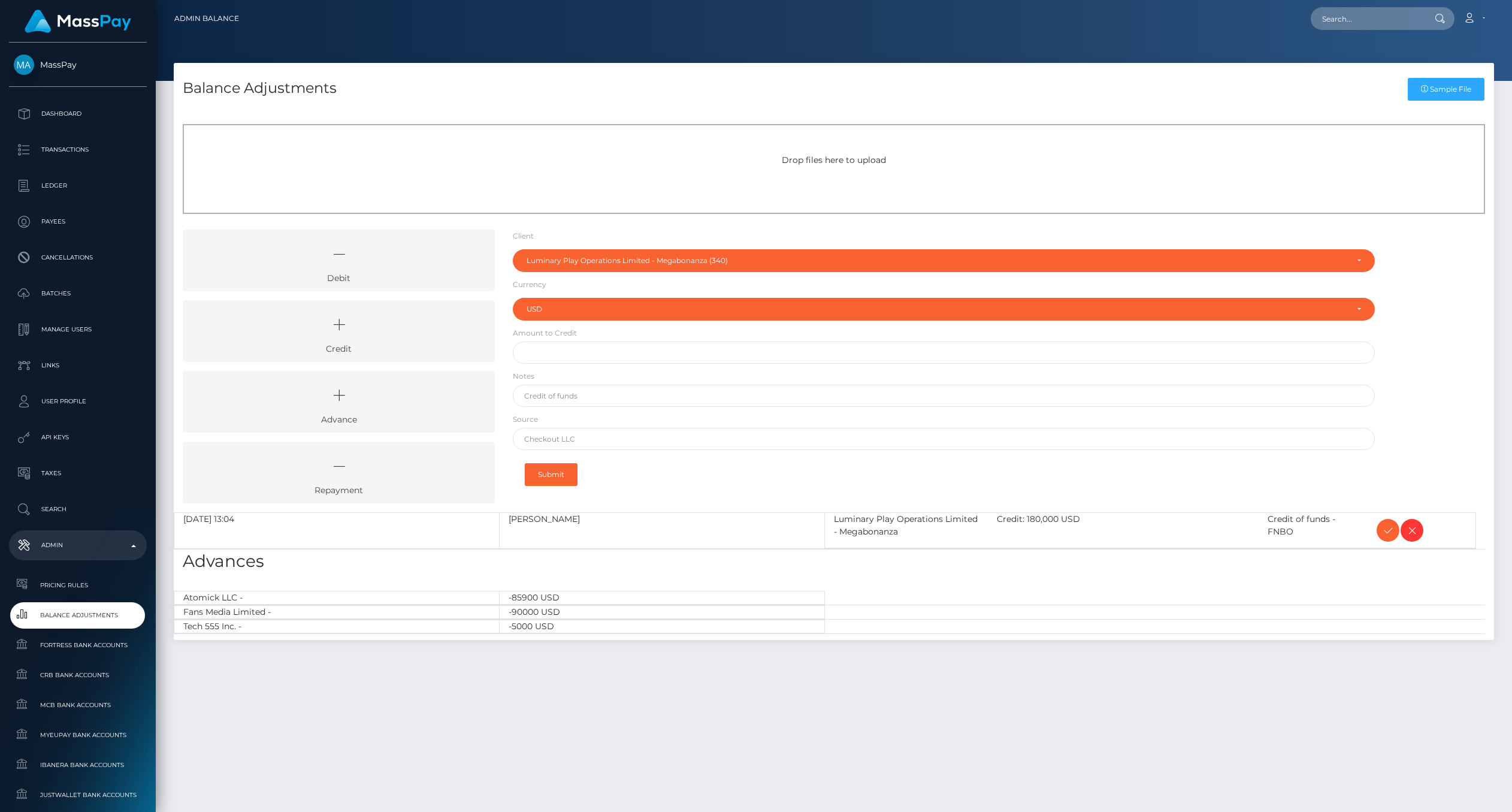
select select "340"
select select "USD"
click at [1392, 534] on icon at bounding box center [1387, 530] width 14 height 15
click at [1384, 527] on icon at bounding box center [1387, 530] width 14 height 15
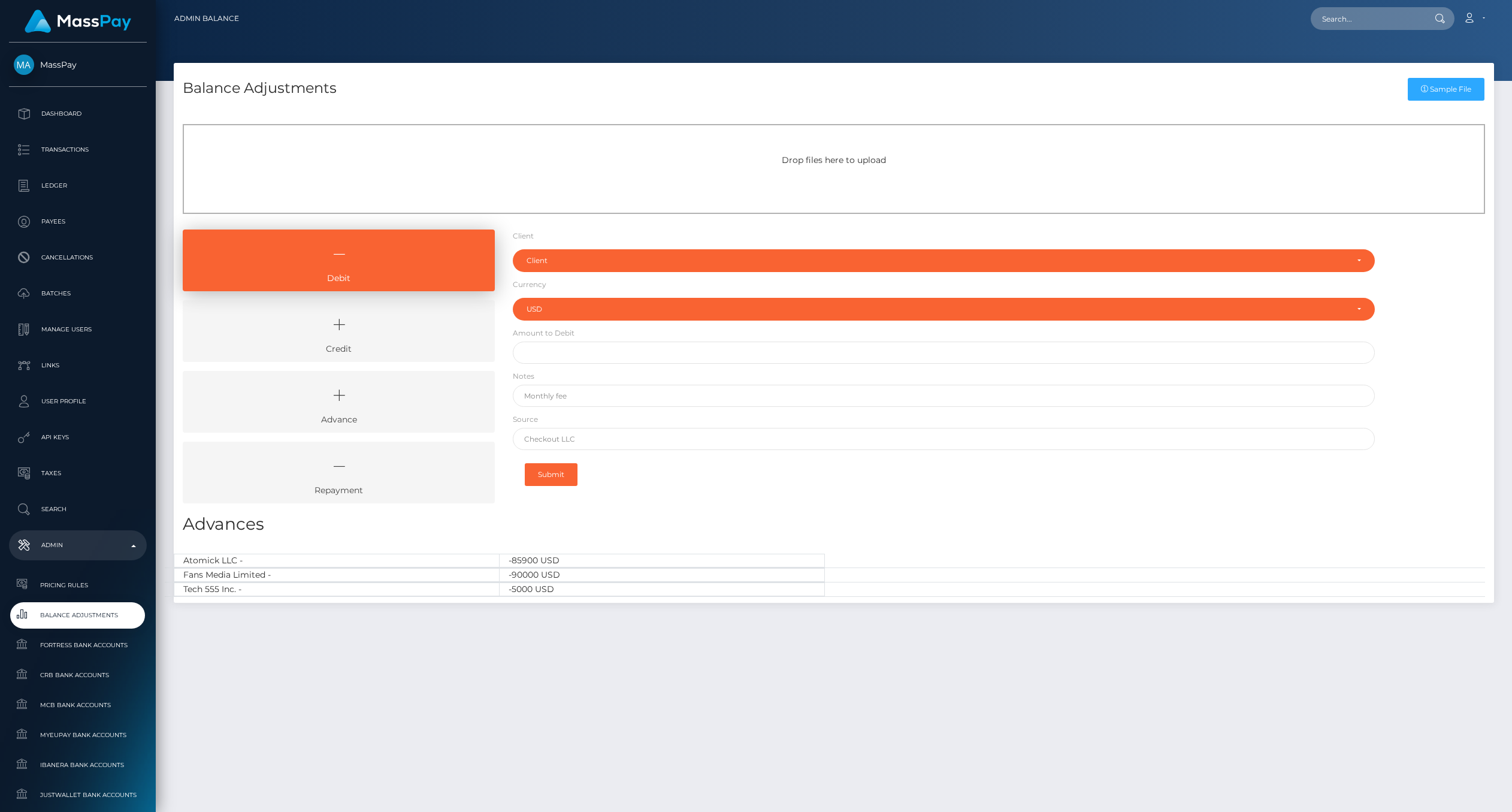
select select "USD"
click at [530, 660] on div "Balance Adjustments Sample File Drop files here to upload Debit" at bounding box center [833, 432] width 1356 height 738
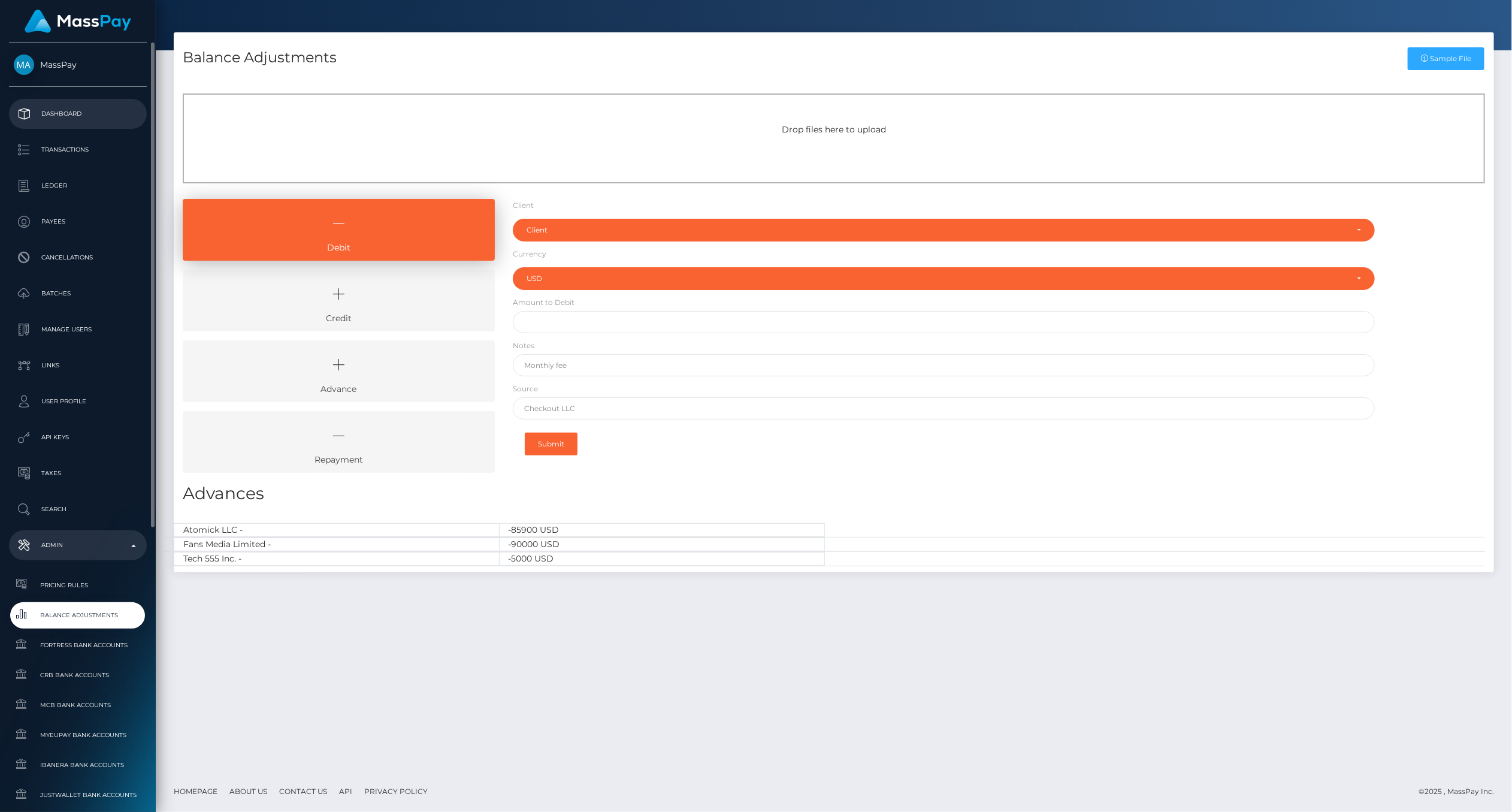
click at [59, 110] on p "Dashboard" at bounding box center [77, 114] width 128 height 18
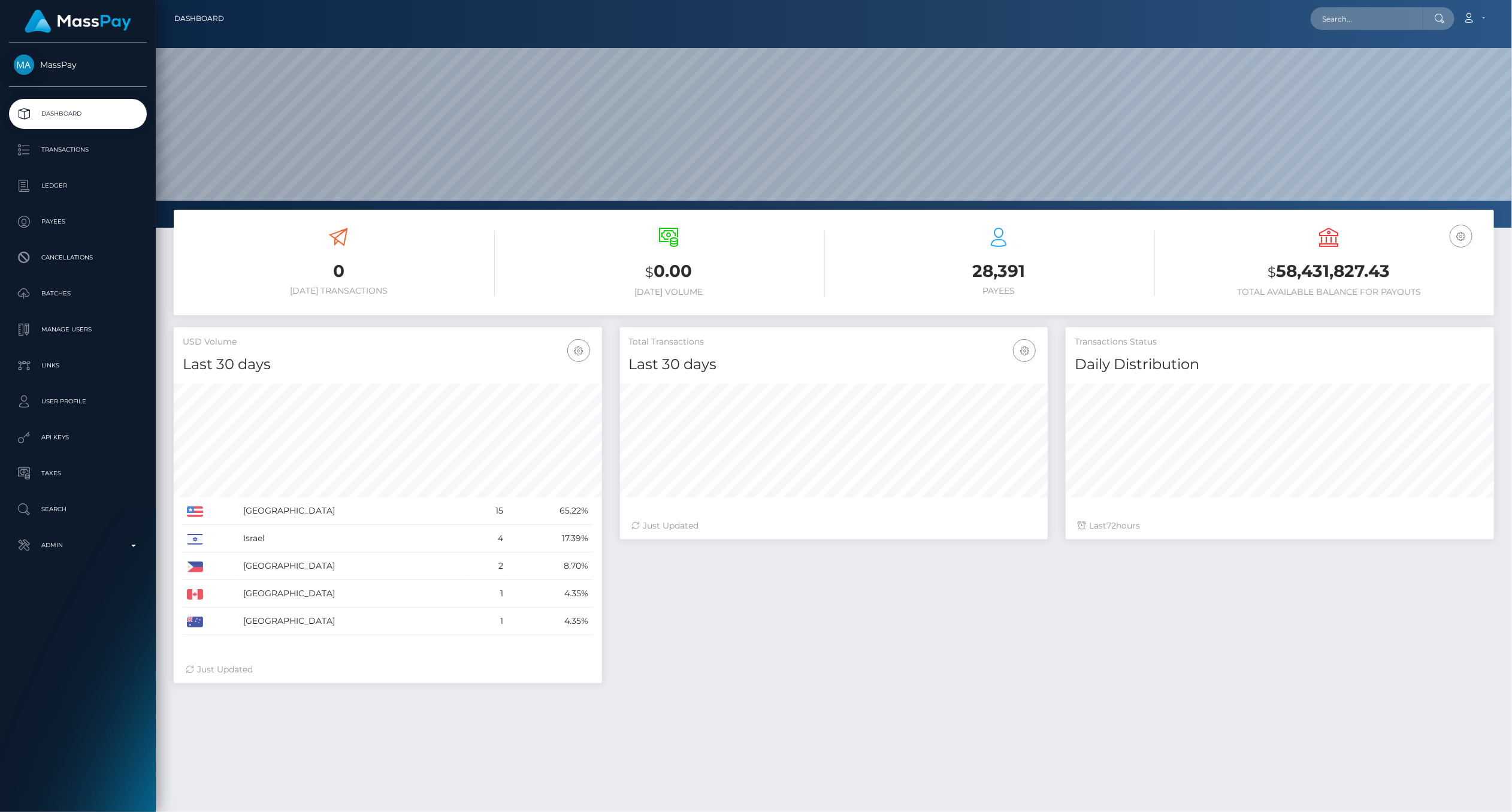
scroll to position [212, 428]
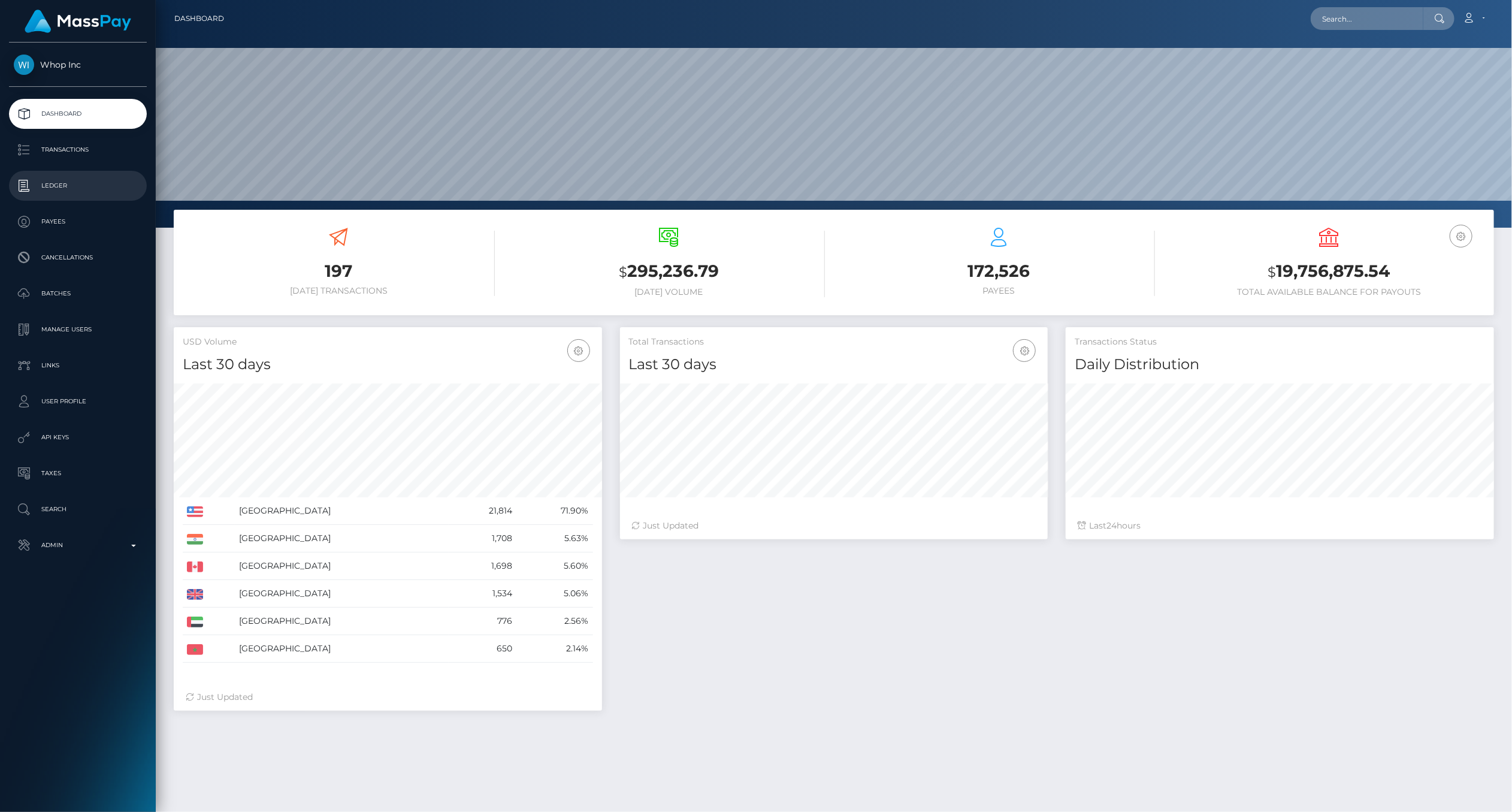
click at [67, 195] on link "Ledger" at bounding box center [77, 186] width 137 height 30
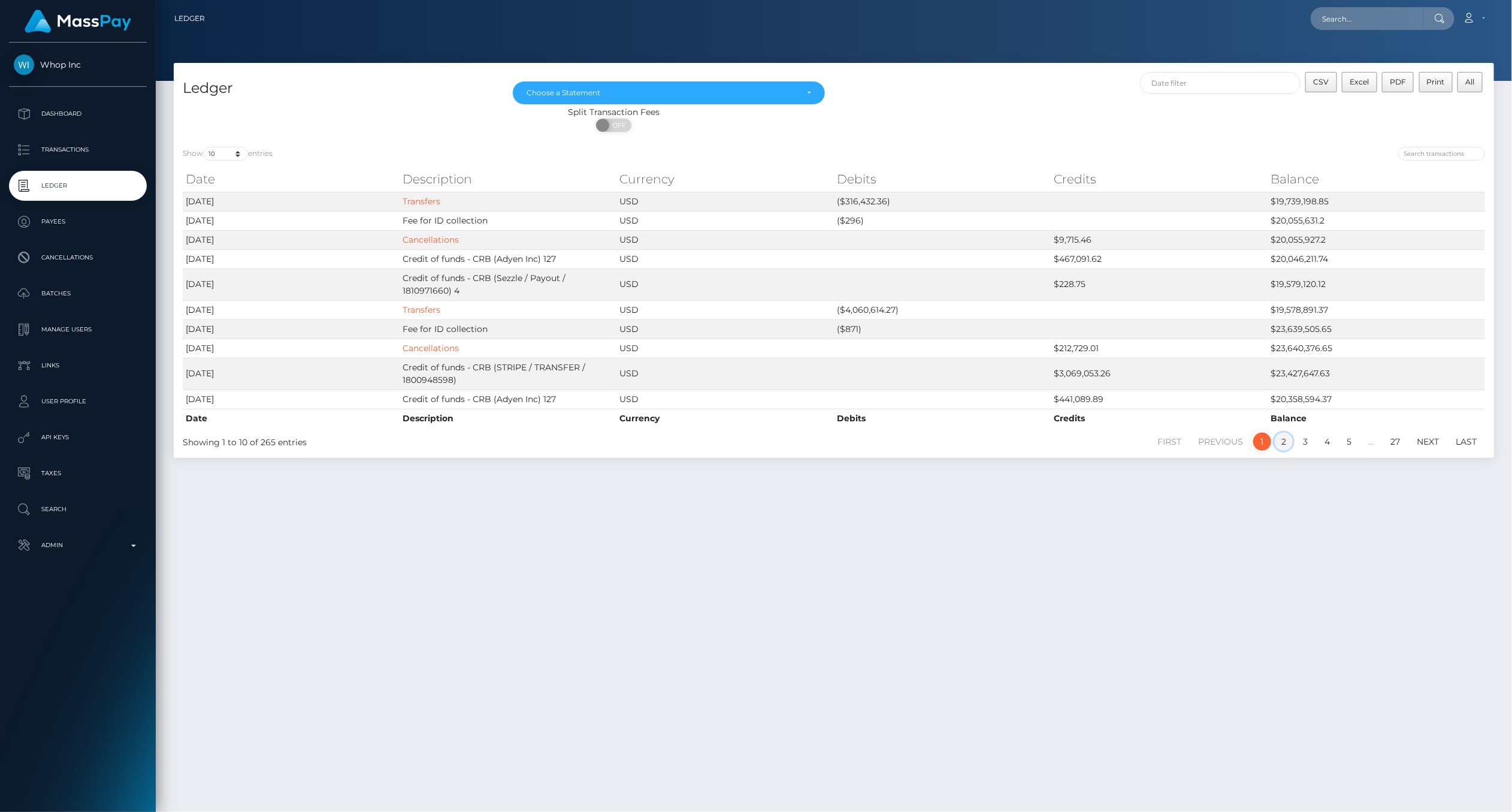
click at [1284, 442] on link "2" at bounding box center [1284, 442] width 18 height 18
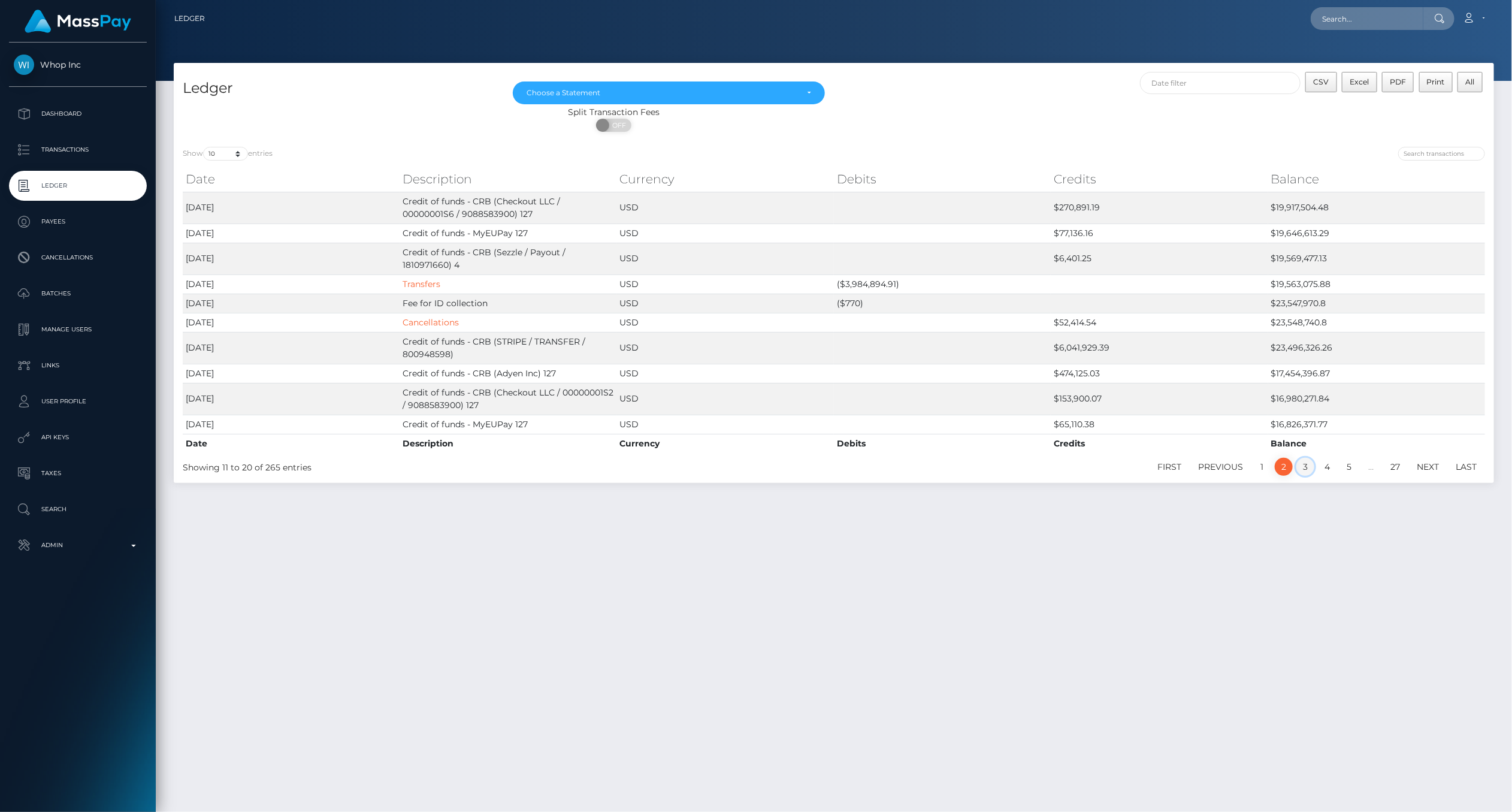
click at [1304, 463] on link "3" at bounding box center [1305, 466] width 18 height 18
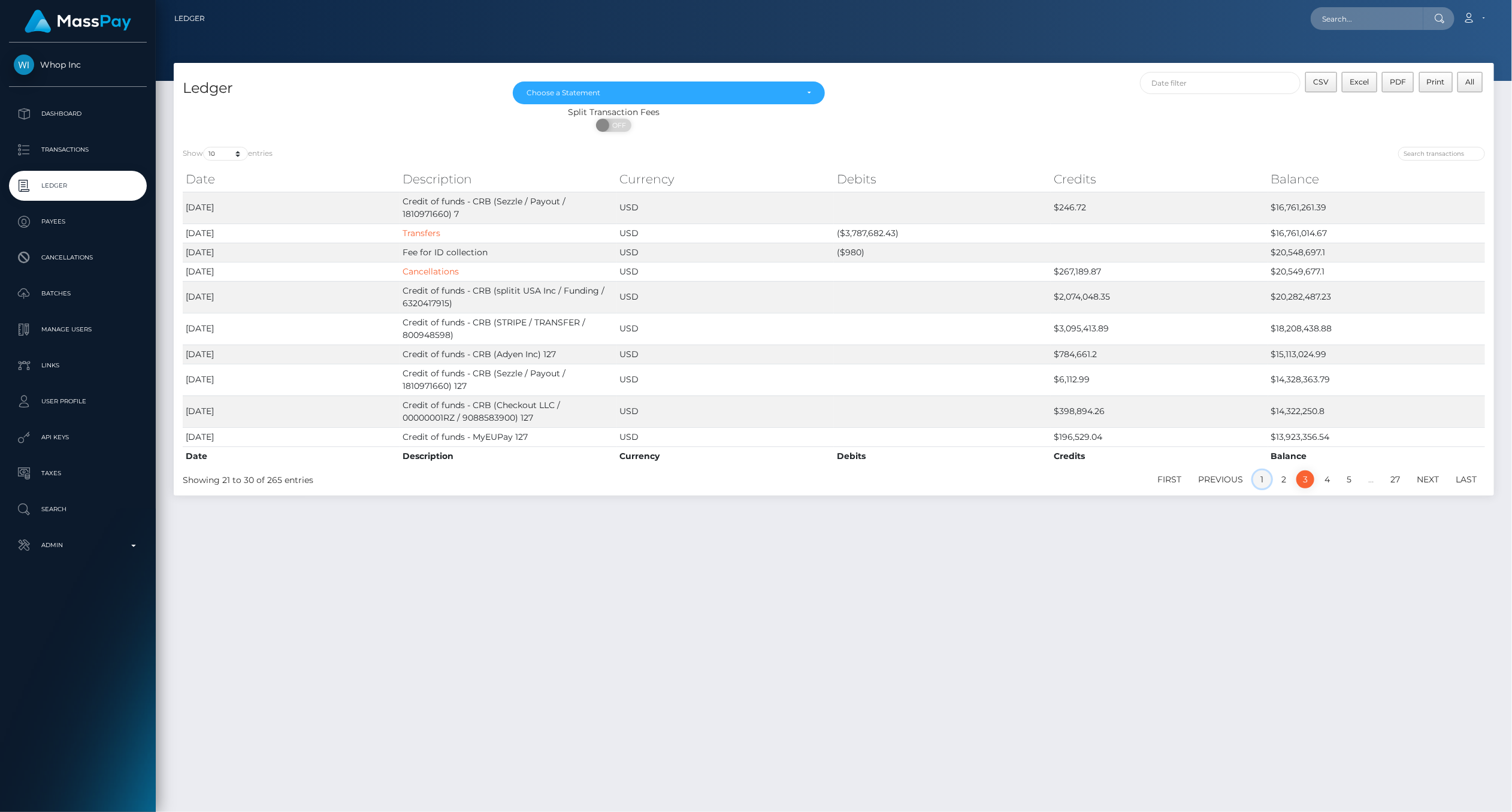
click at [1263, 476] on link "1" at bounding box center [1262, 479] width 18 height 18
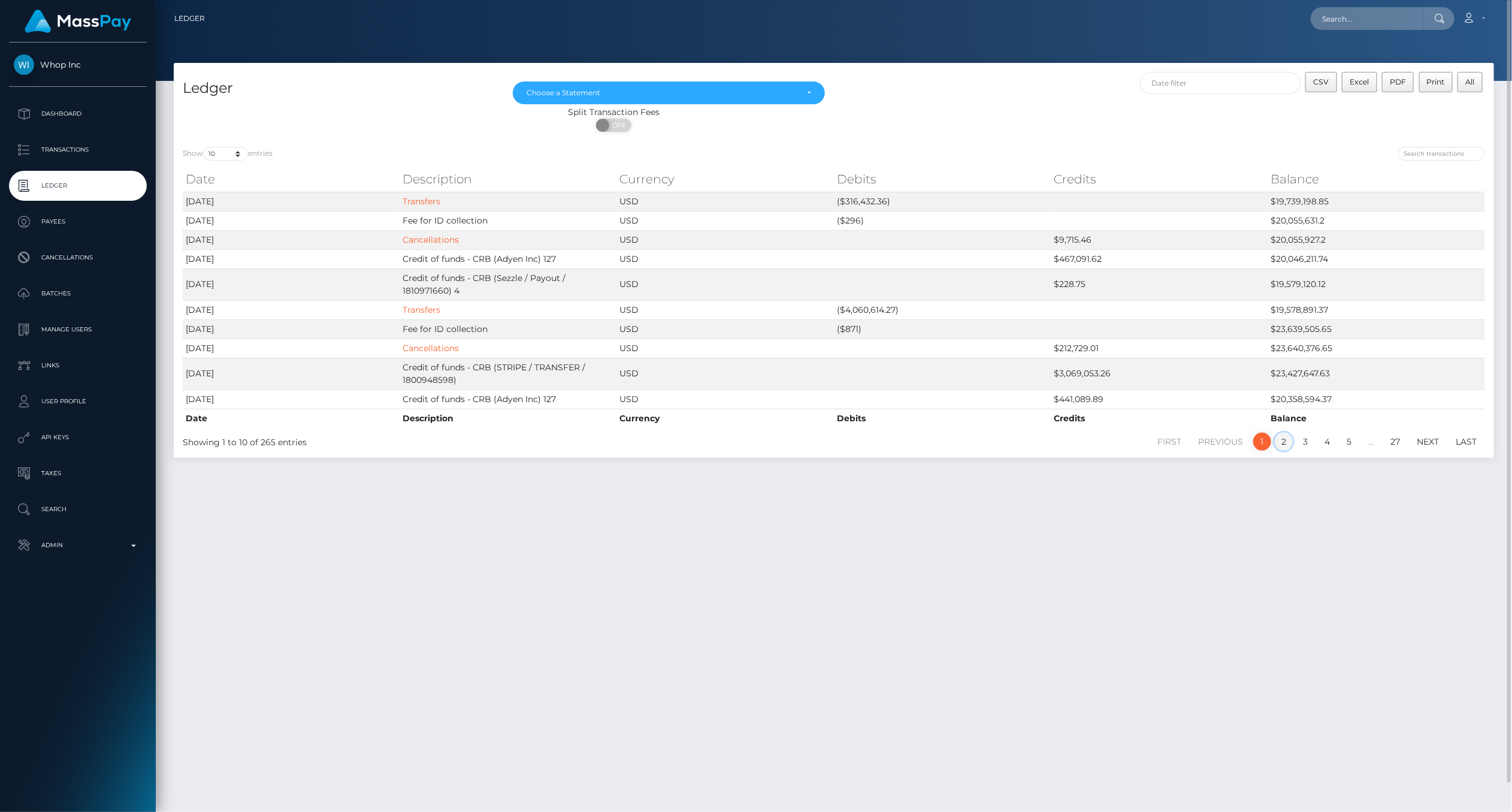
click at [1279, 442] on link "2" at bounding box center [1284, 442] width 18 height 18
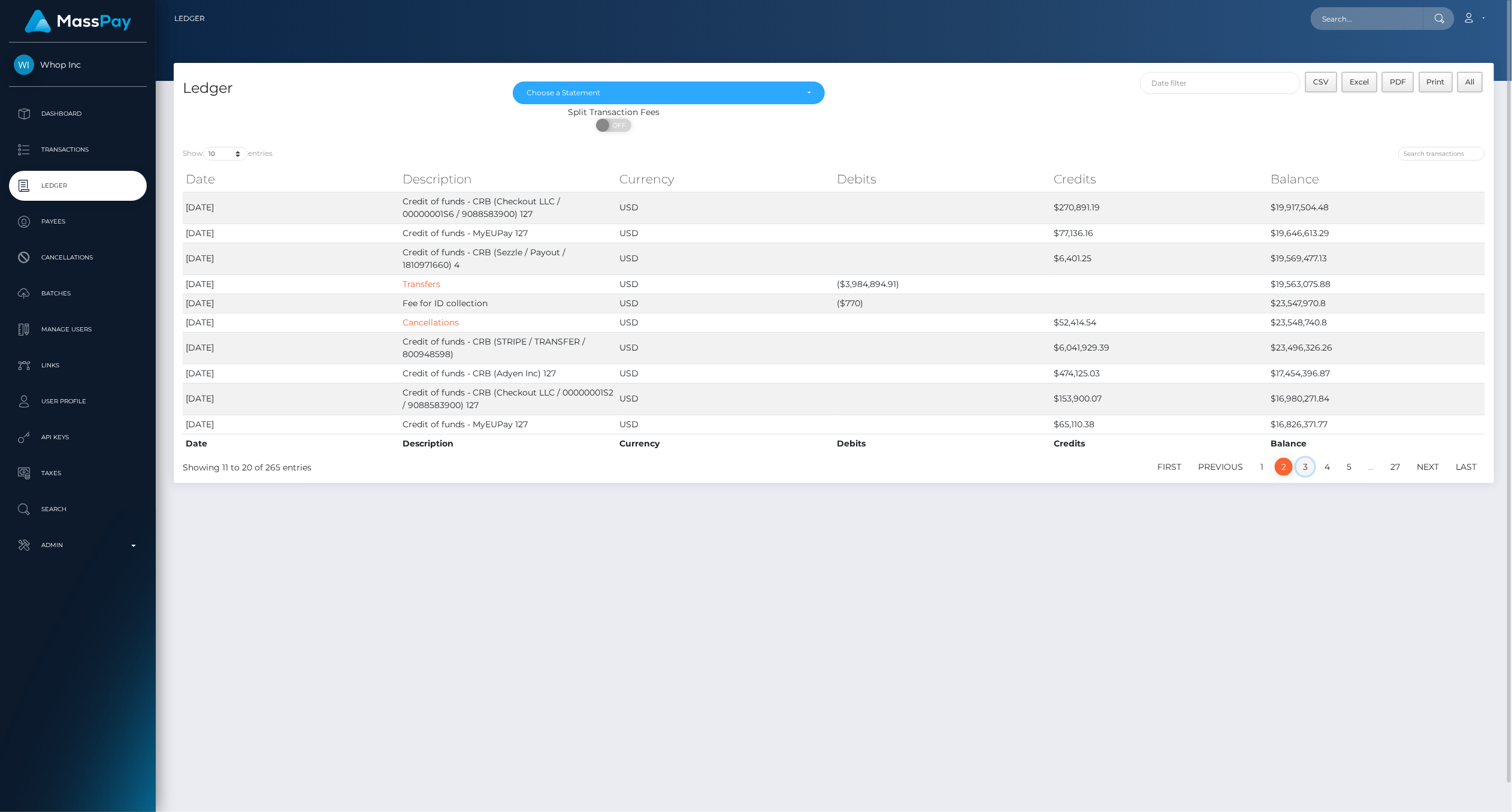
click at [1304, 470] on link "3" at bounding box center [1305, 466] width 18 height 18
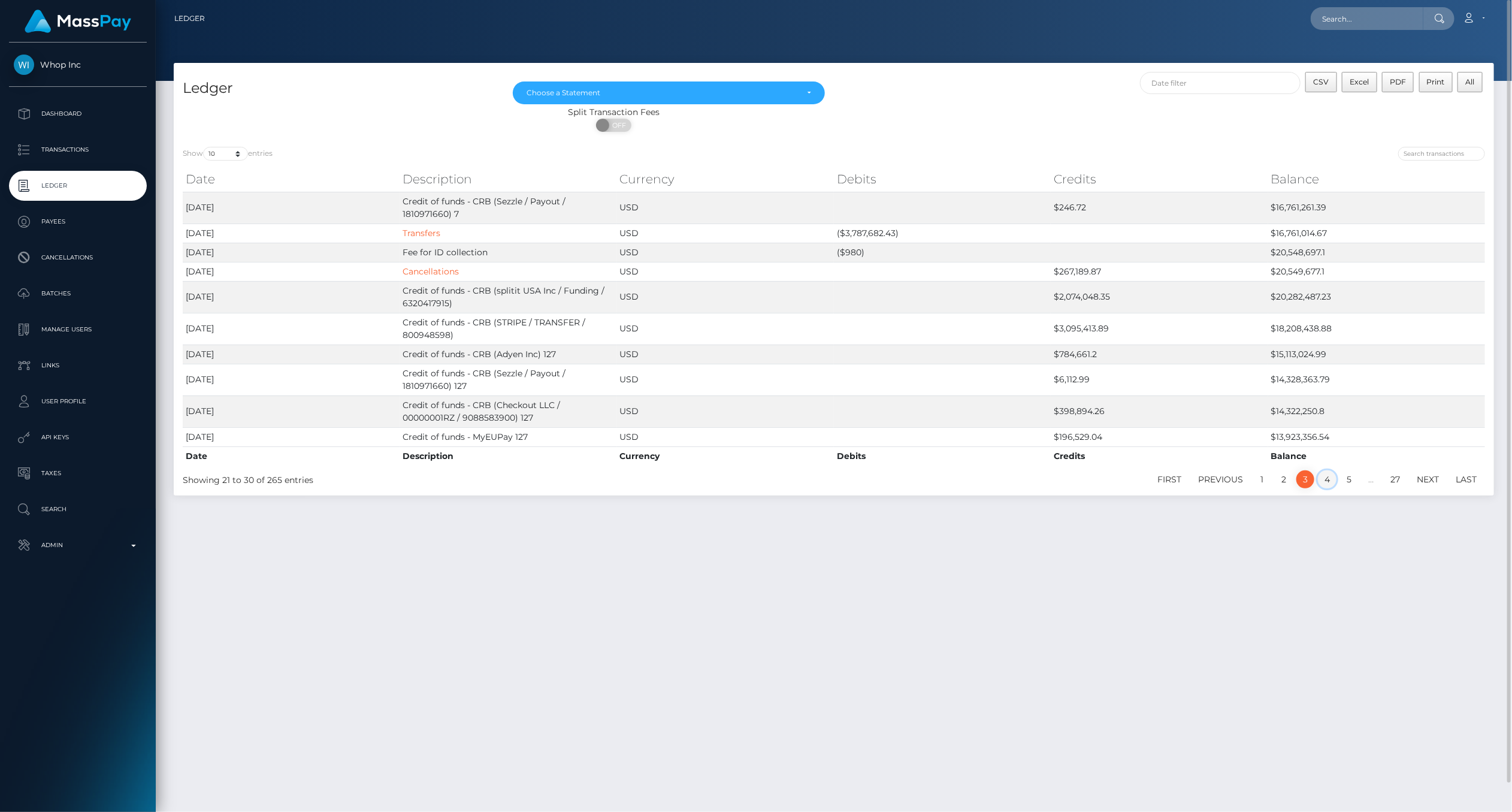
click at [1324, 479] on link "4" at bounding box center [1327, 479] width 19 height 18
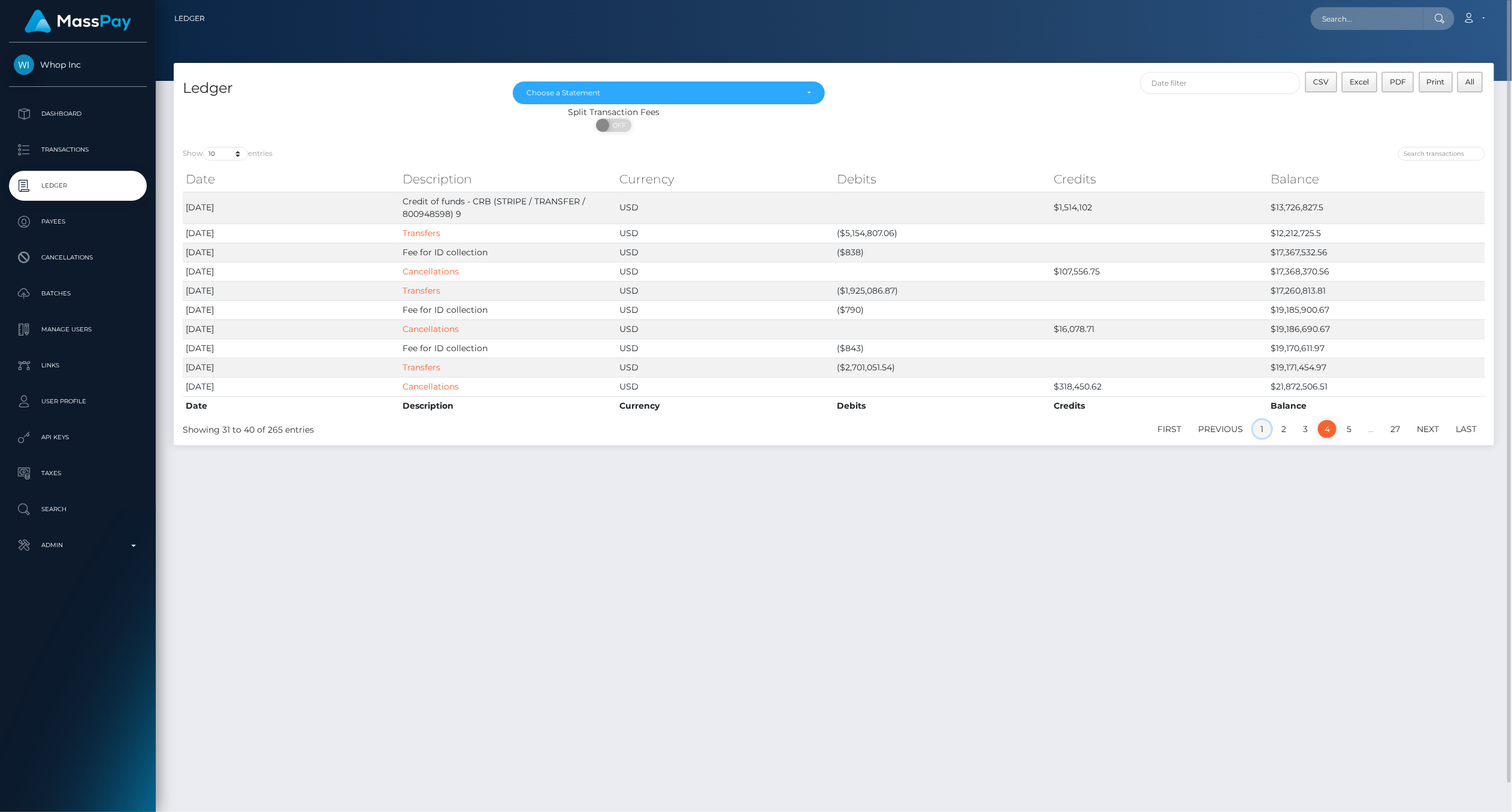
click at [1266, 433] on link "1" at bounding box center [1262, 429] width 18 height 18
